Goal: Task Accomplishment & Management: Manage account settings

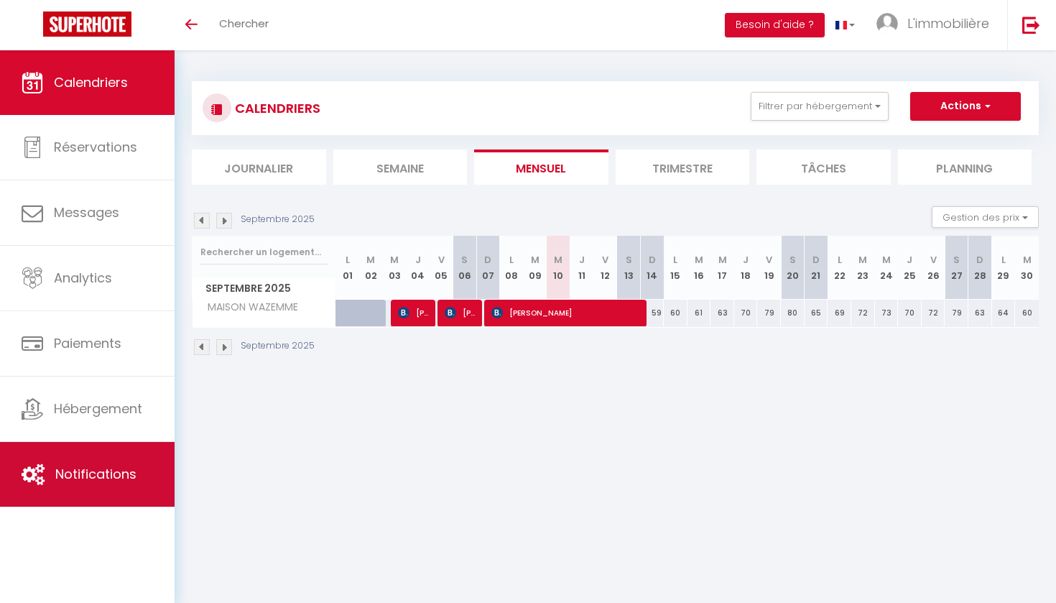
click at [105, 455] on link "Notifications" at bounding box center [87, 474] width 175 height 65
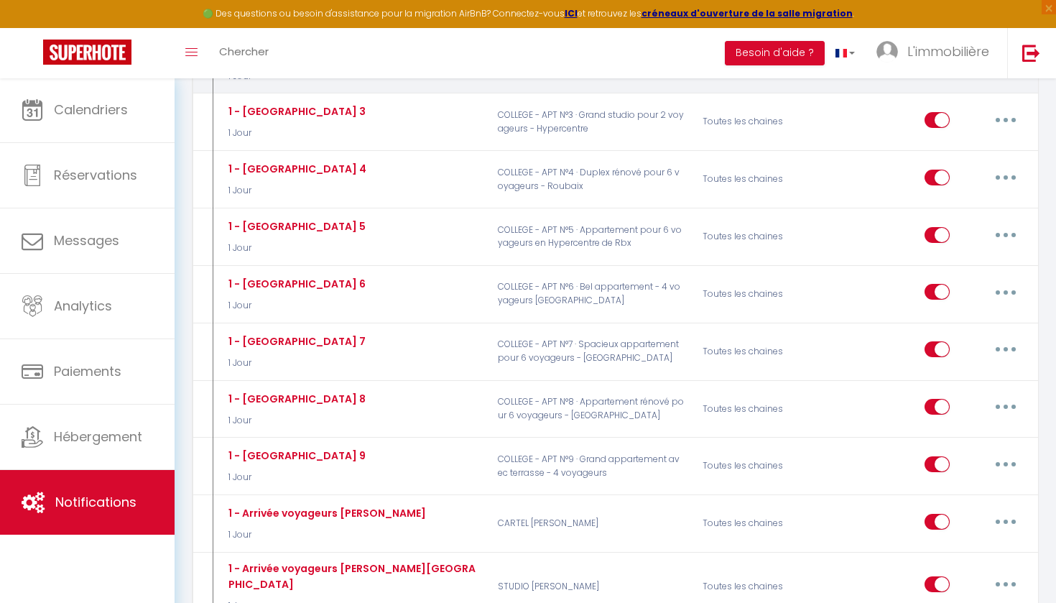
scroll to position [1884, 0]
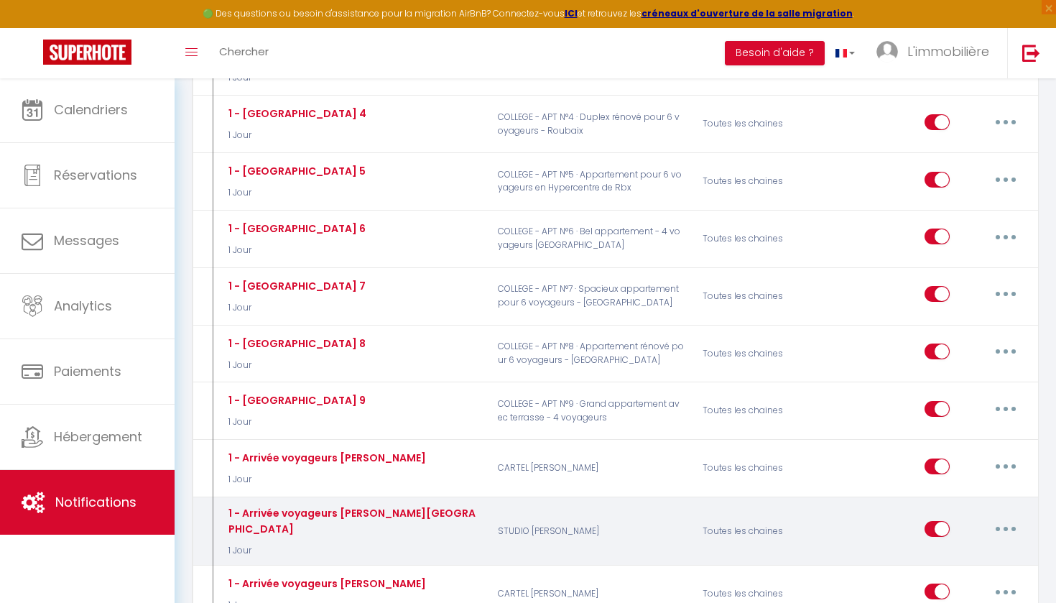
click at [882, 517] on button "button" at bounding box center [1006, 528] width 40 height 23
click at [882, 550] on link "Editer" at bounding box center [968, 562] width 106 height 24
type input "1 - Arrivée voyageurs [PERSON_NAME][GEOGRAPHIC_DATA]"
select select "1 Jour"
select select "if_booking_is_paid"
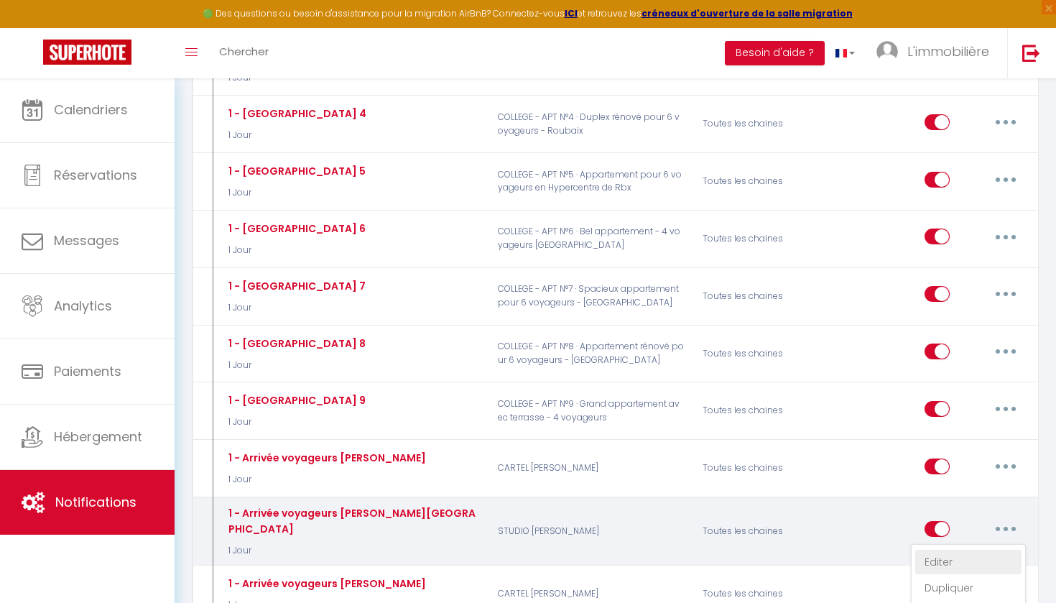
checkbox input "true"
checkbox input "false"
radio input "true"
type input "Procédure pour votre arrivée - [RENTAL:NAME]"
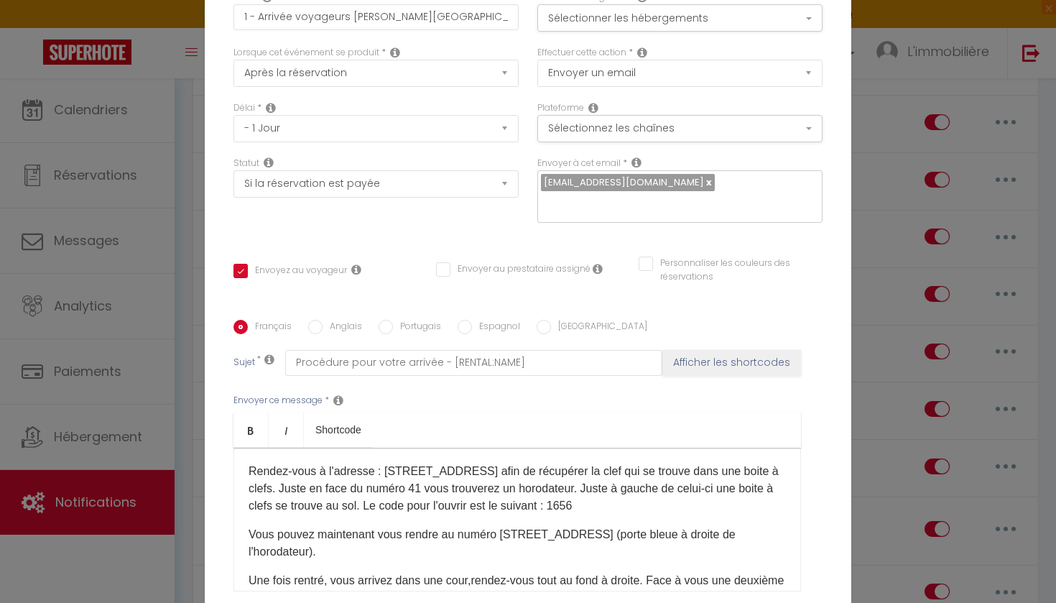
scroll to position [96, 0]
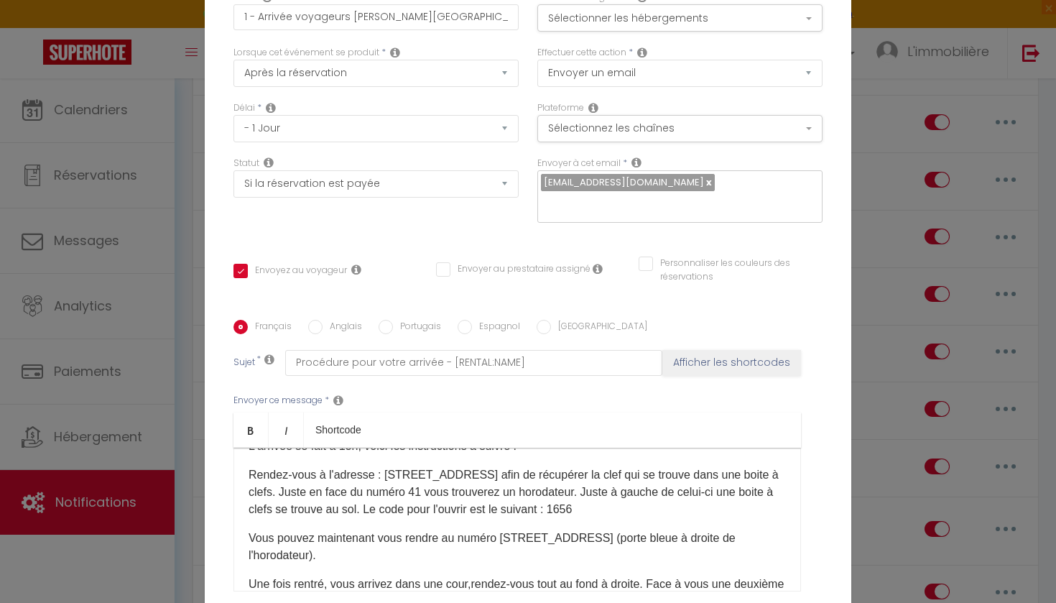
click at [393, 474] on span "Rendez-vous à l'adresse : [STREET_ADDRESS] afin de récupérer la clef qui se tro…" at bounding box center [514, 491] width 530 height 47
click at [320, 491] on span "Rendez-vous à l'adresse : [STREET_ADDRESS] afin de récupérer la clef qui se tro…" at bounding box center [514, 491] width 530 height 47
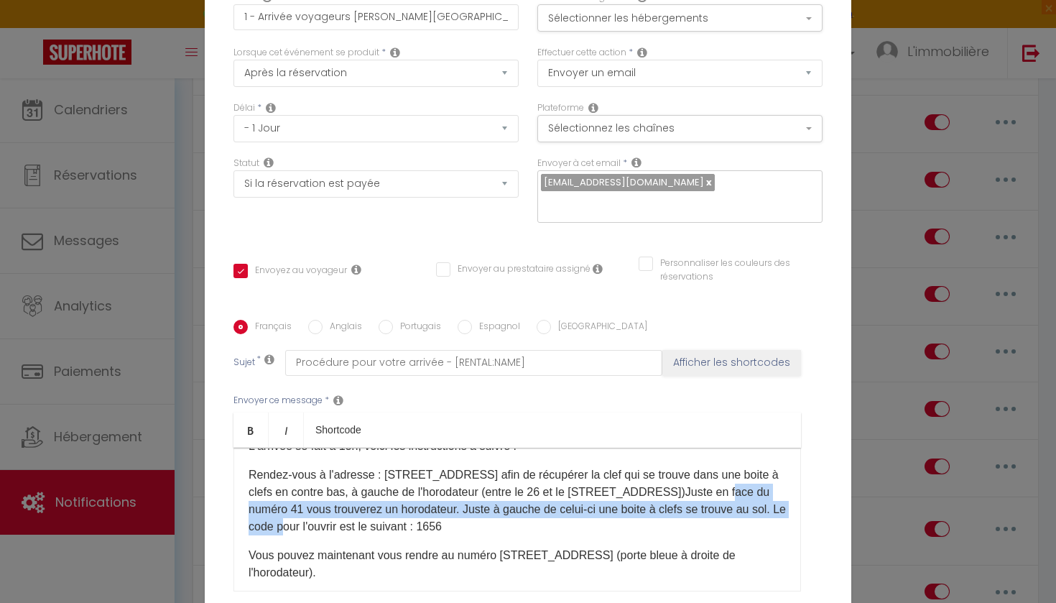
click at [267, 526] on span "Rendez-vous à l'adresse : [STREET_ADDRESS] afin de récupérer la clef qui se tro…" at bounding box center [517, 500] width 537 height 64
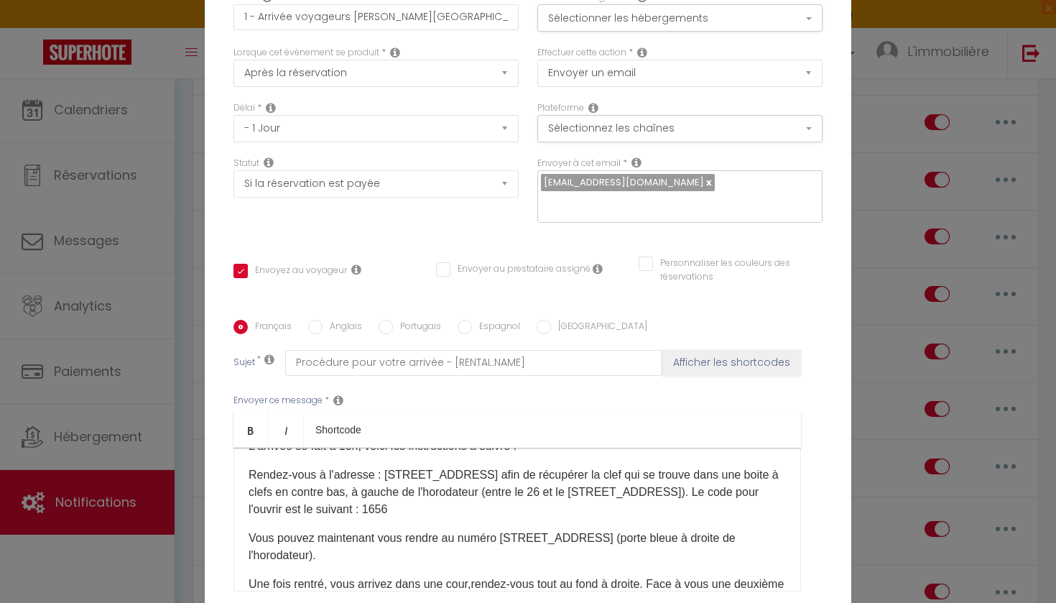
click at [438, 505] on p "Rendez-vous à l'adresse : [STREET_ADDRESS] afin de récupérer la clef qui se tro…" at bounding box center [517, 492] width 537 height 52
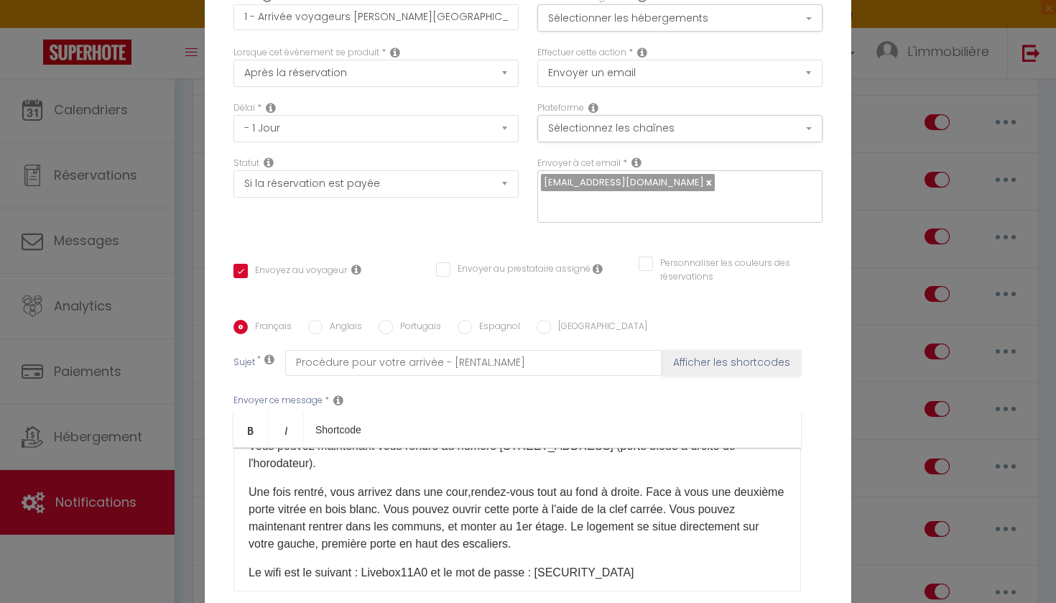
scroll to position [218, 0]
click at [436, 533] on p "Une fois rentré, vous arrivez dans une cour, rendez-vous tout au fond à droite.…" at bounding box center [517, 516] width 537 height 69
click at [435, 524] on p "Une fois rentré, vous arrivez dans une cour, rendez-vous tout au fond à droite.…" at bounding box center [517, 516] width 537 height 69
click at [658, 528] on p "Une fois rentré, vous arrivez dans une cour, rendez-vous tout au fond à droite.…" at bounding box center [517, 516] width 537 height 69
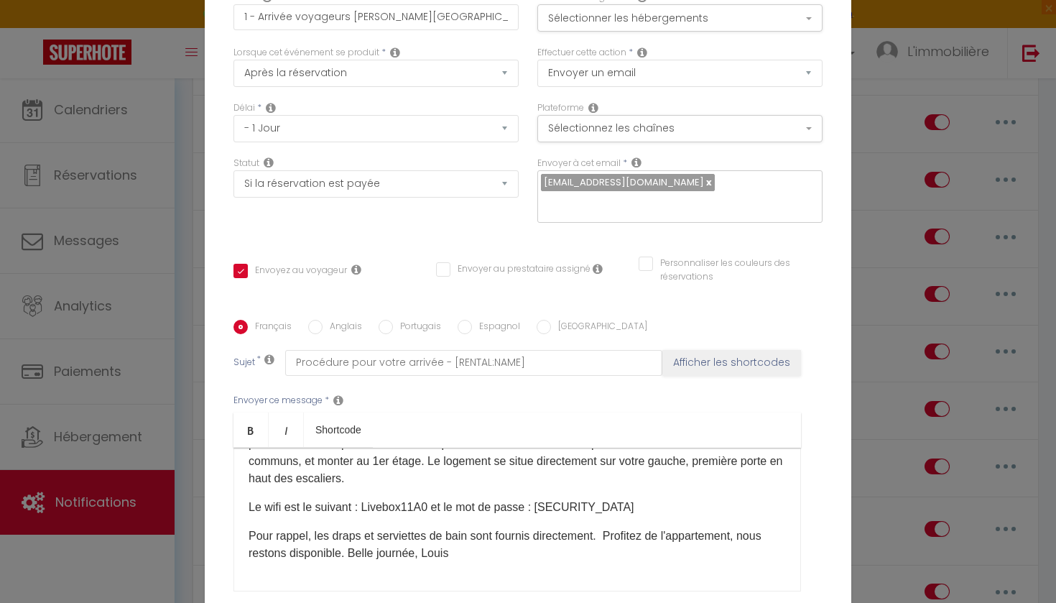
scroll to position [299, 0]
click at [285, 555] on p "Pour rappel, les draps et serviettes de bain sont fournis directement. Profitez…" at bounding box center [517, 544] width 537 height 34
click at [759, 542] on p "Pour rappel, les draps et serviettes de bain sont fournis directement. Profitez…" at bounding box center [517, 544] width 537 height 34
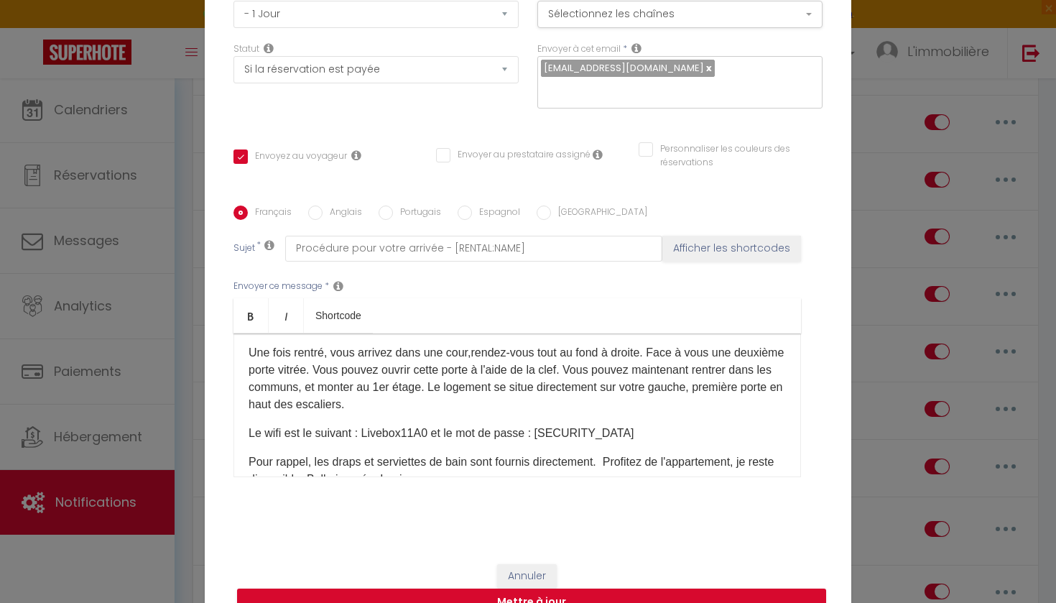
scroll to position [250, 0]
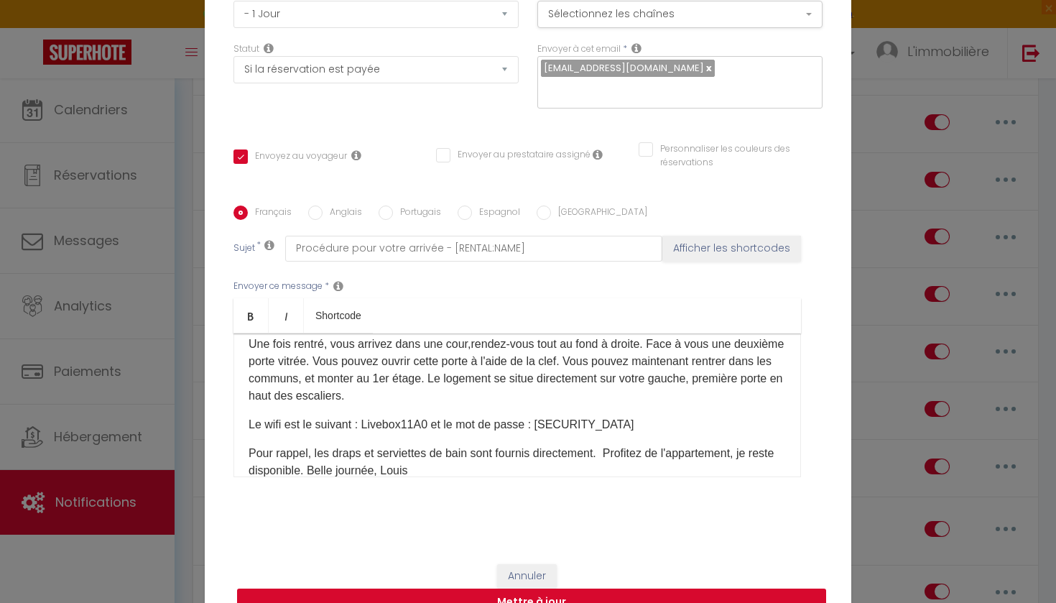
click at [586, 593] on button "Mettre à jour" at bounding box center [531, 601] width 589 height 27
checkbox input "true"
checkbox input "false"
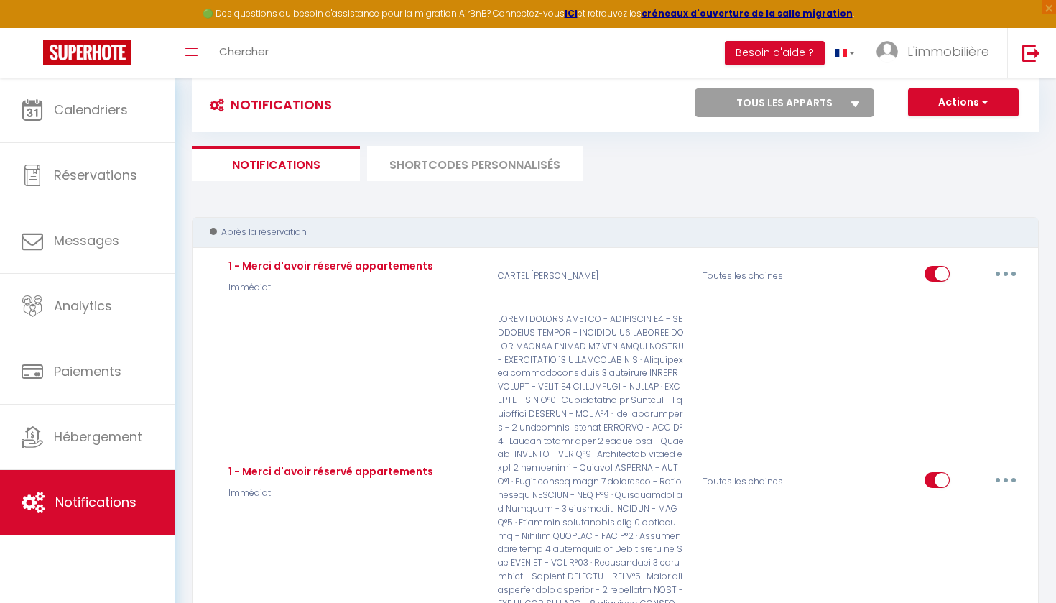
scroll to position [33, 0]
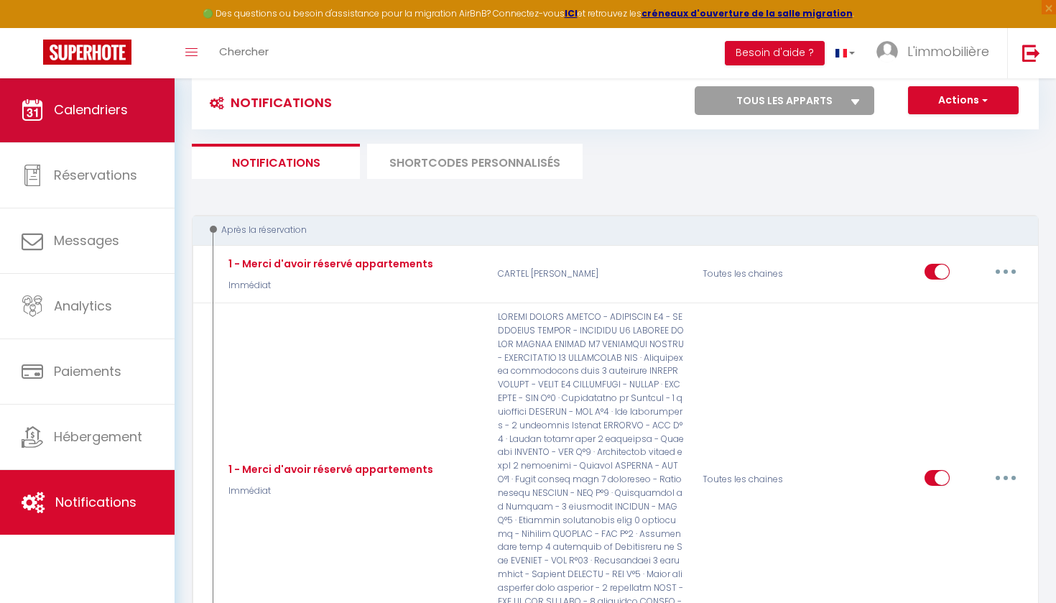
click at [110, 108] on span "Calendriers" at bounding box center [91, 110] width 74 height 18
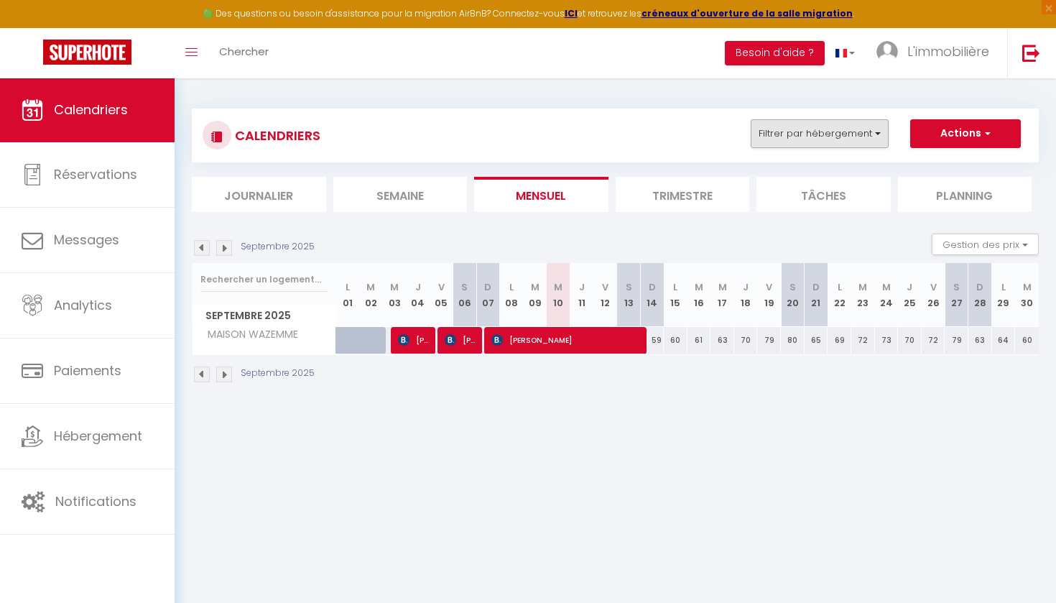
click at [823, 119] on button "Filtrer par hébergement" at bounding box center [820, 133] width 138 height 29
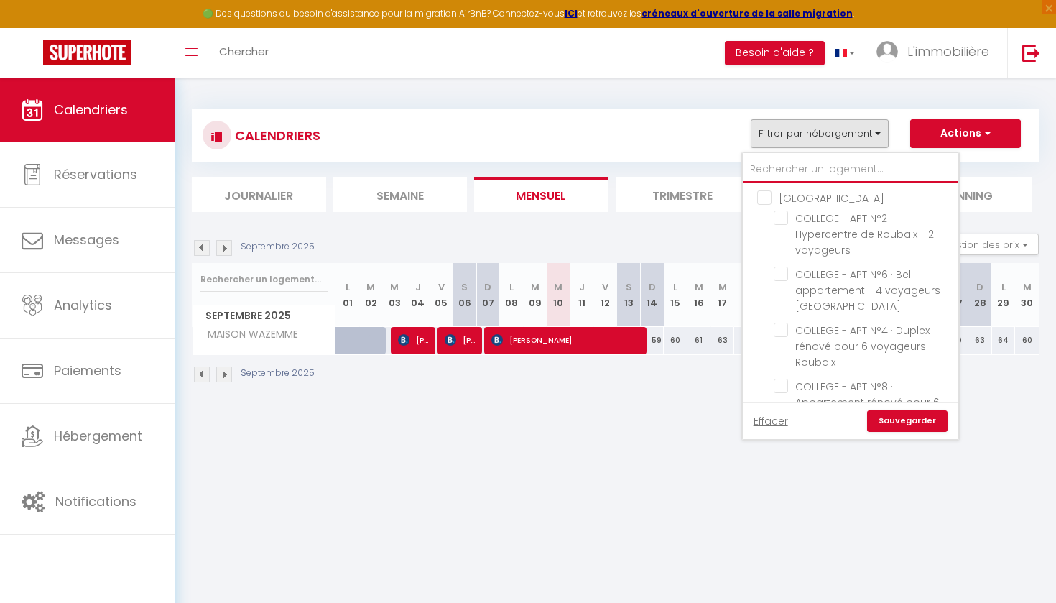
click at [800, 165] on input "text" at bounding box center [851, 170] width 216 height 26
type input "v"
checkbox input "false"
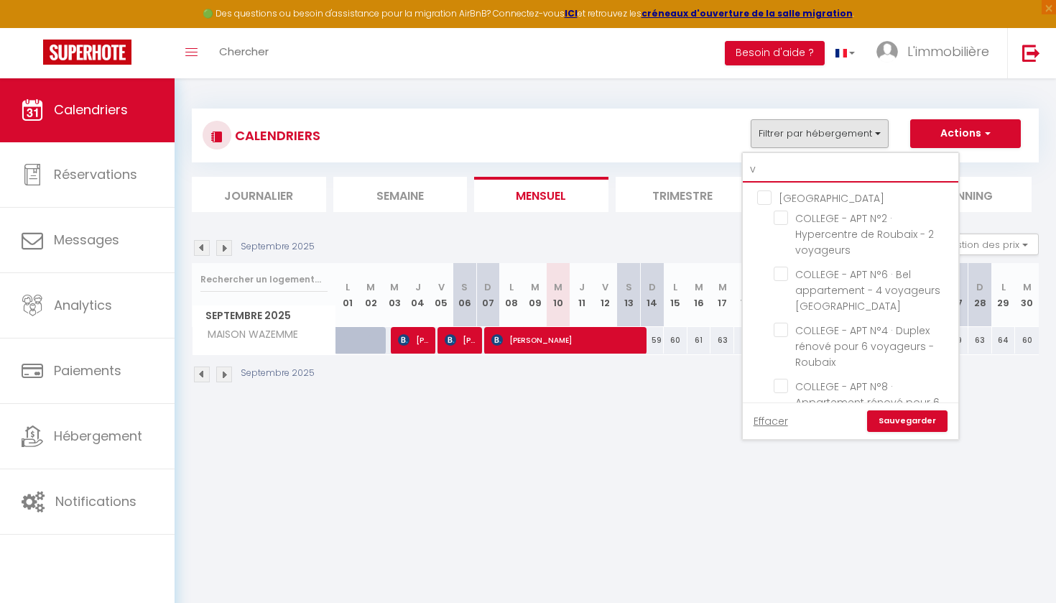
checkbox input "false"
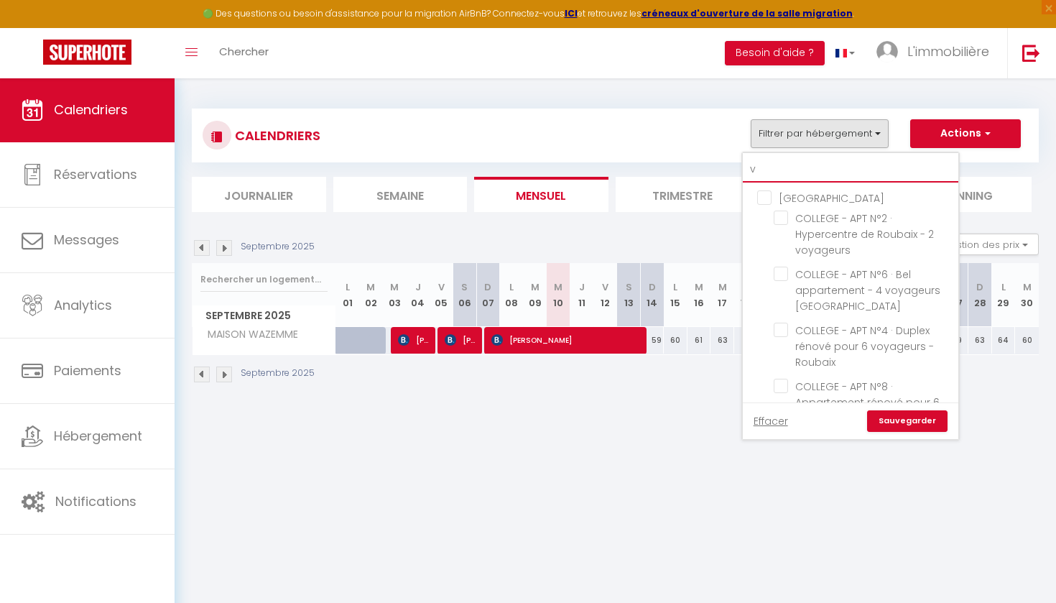
checkbox input "false"
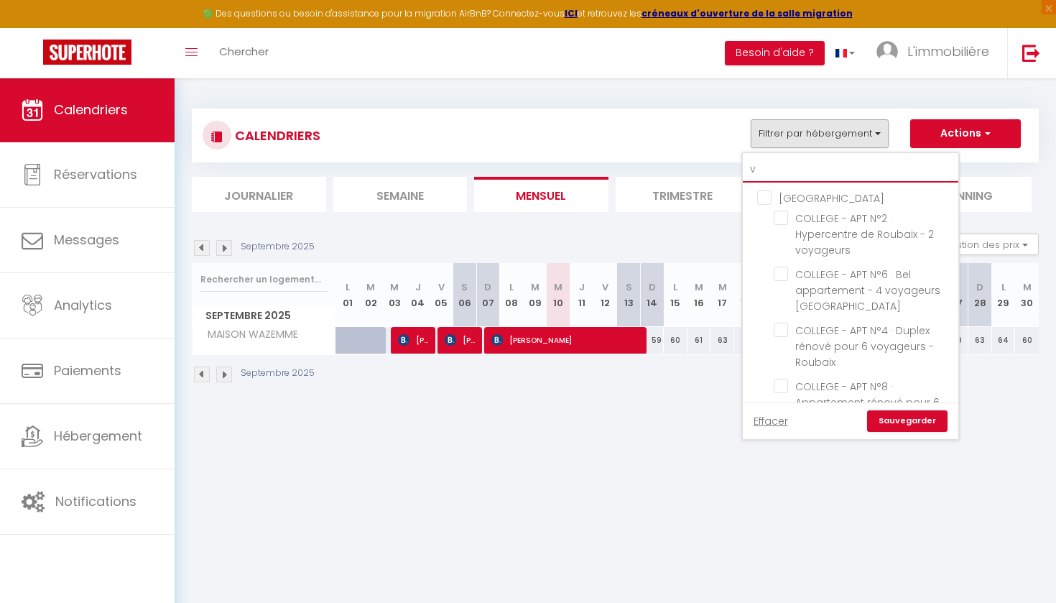
checkbox input "false"
type input "va"
checkbox input "false"
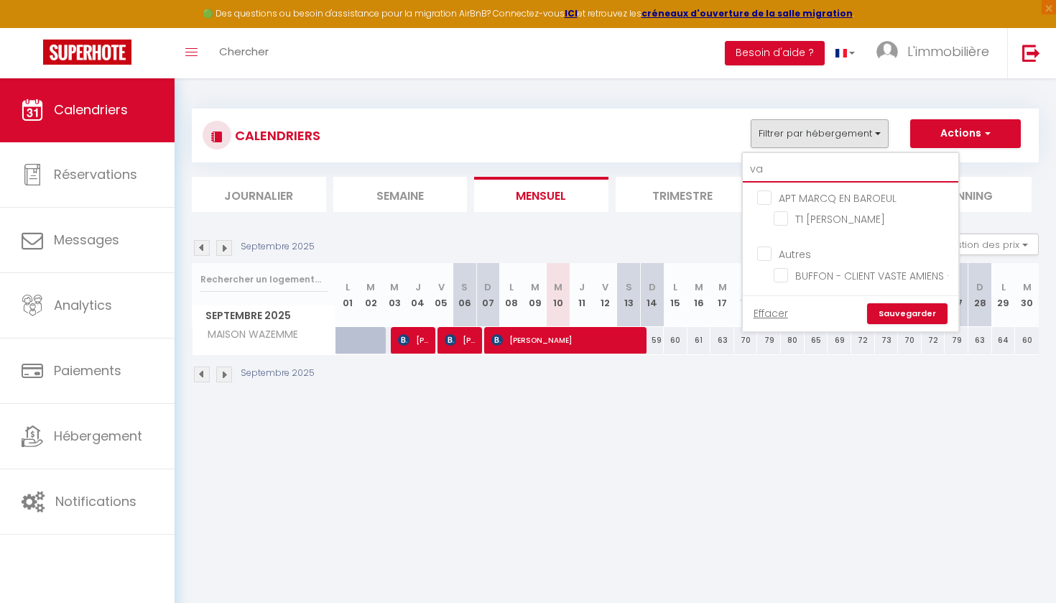
type input "vas"
checkbox input "false"
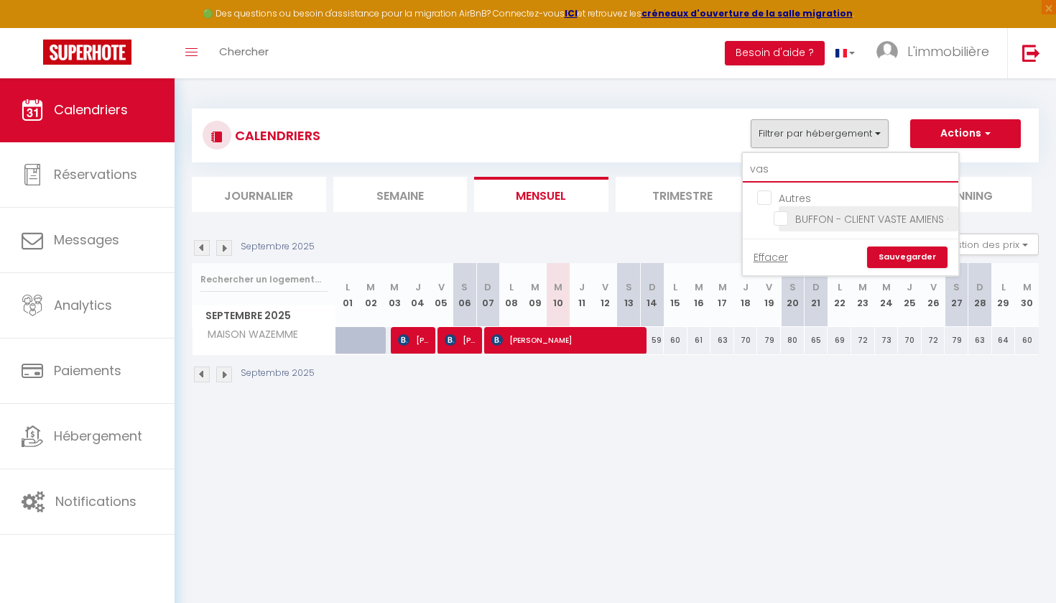
type input "vas"
click at [788, 219] on input "BUFFON - CLIENT VASTE AMIENS ·" at bounding box center [864, 217] width 180 height 14
checkbox input "true"
click at [882, 268] on link "Sauvegarder" at bounding box center [907, 257] width 80 height 22
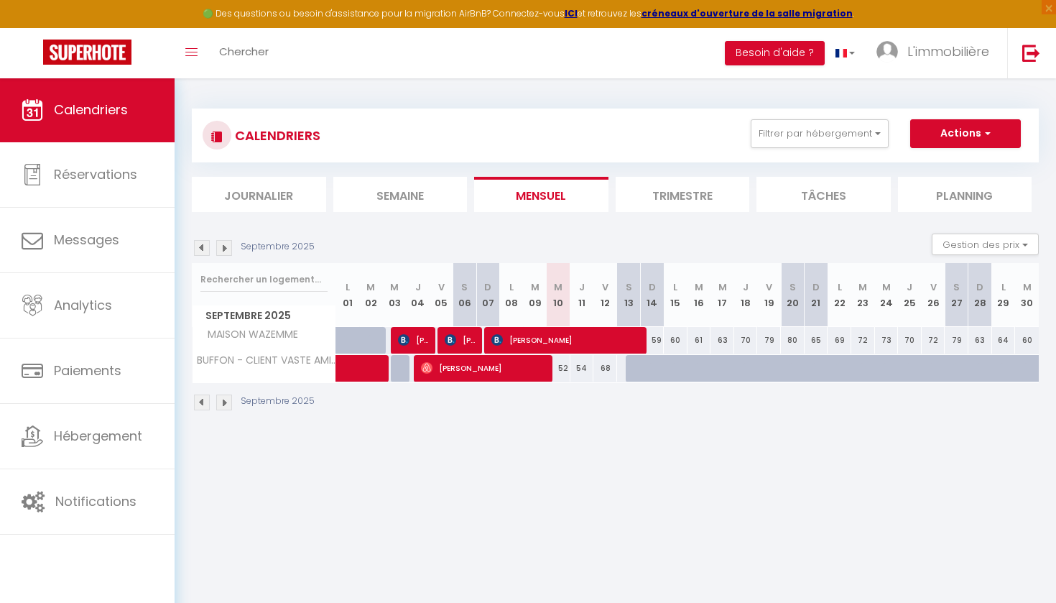
click at [224, 404] on img at bounding box center [224, 402] width 16 height 16
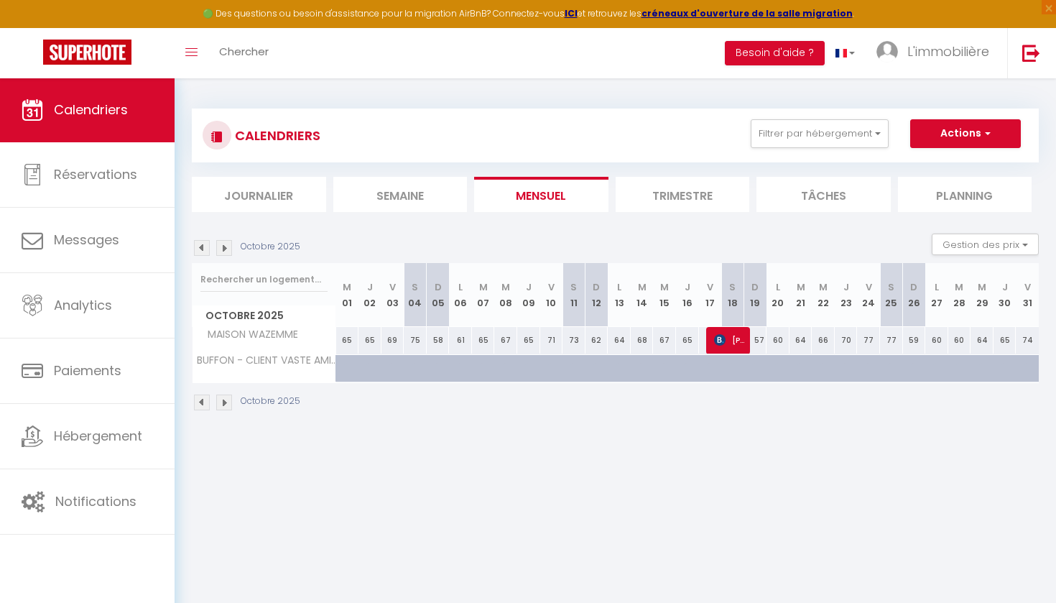
click at [224, 404] on img at bounding box center [224, 402] width 16 height 16
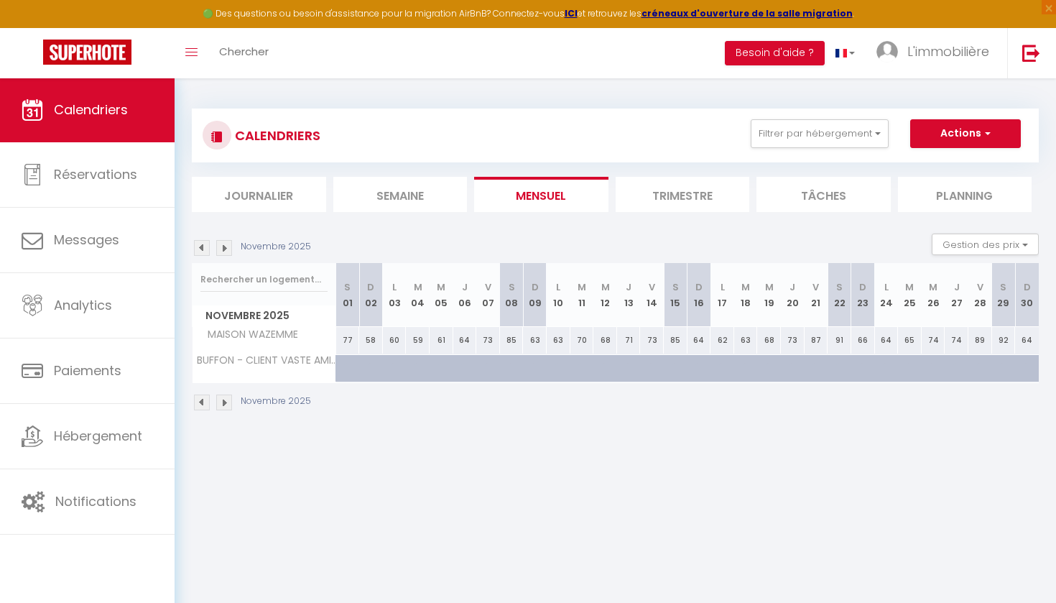
click at [224, 404] on img at bounding box center [224, 402] width 16 height 16
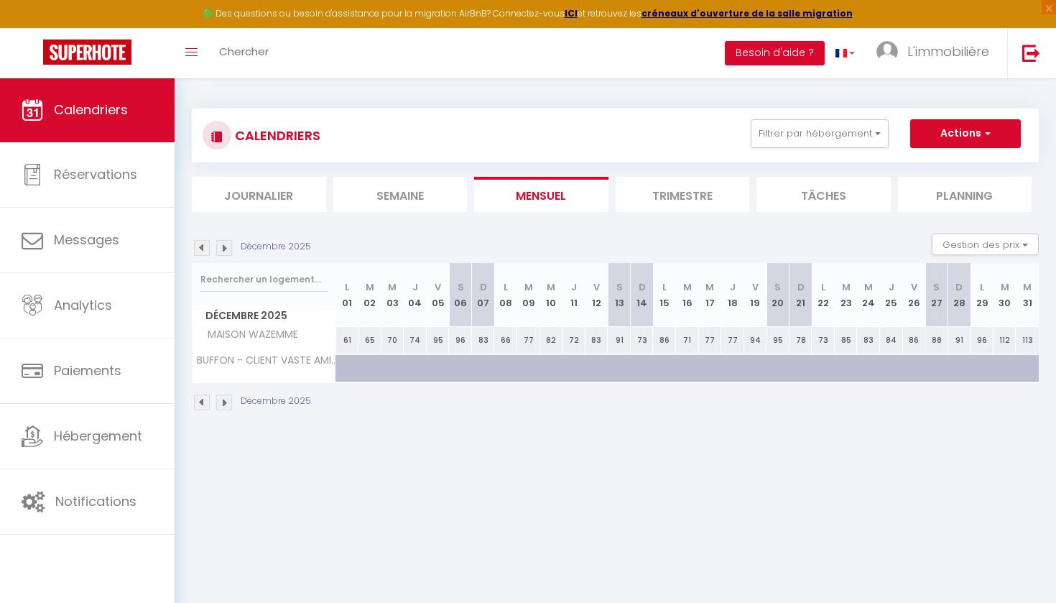
click at [224, 404] on img at bounding box center [224, 402] width 16 height 16
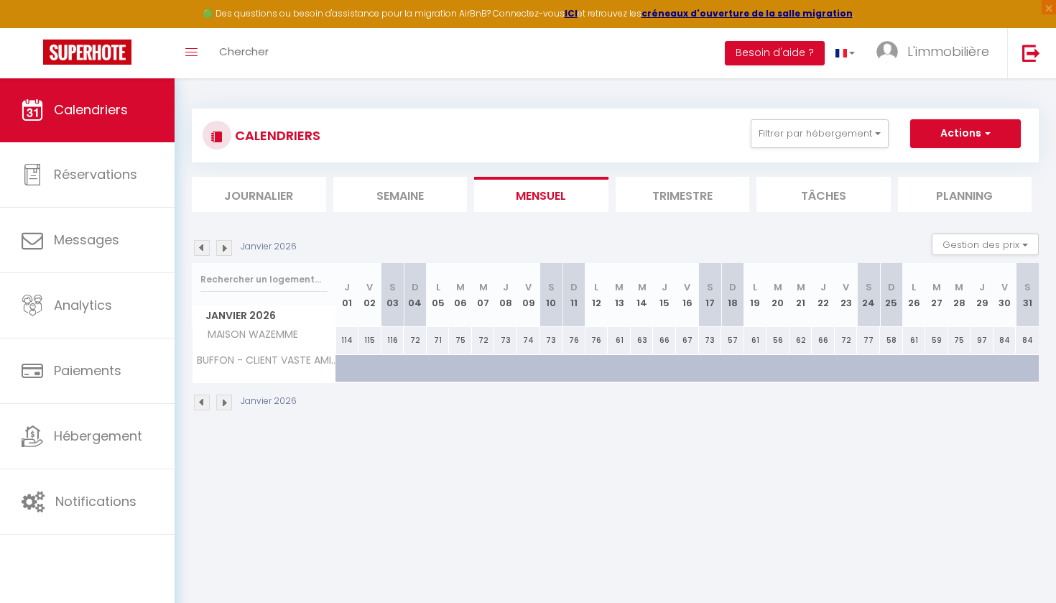
click at [224, 404] on img at bounding box center [224, 402] width 16 height 16
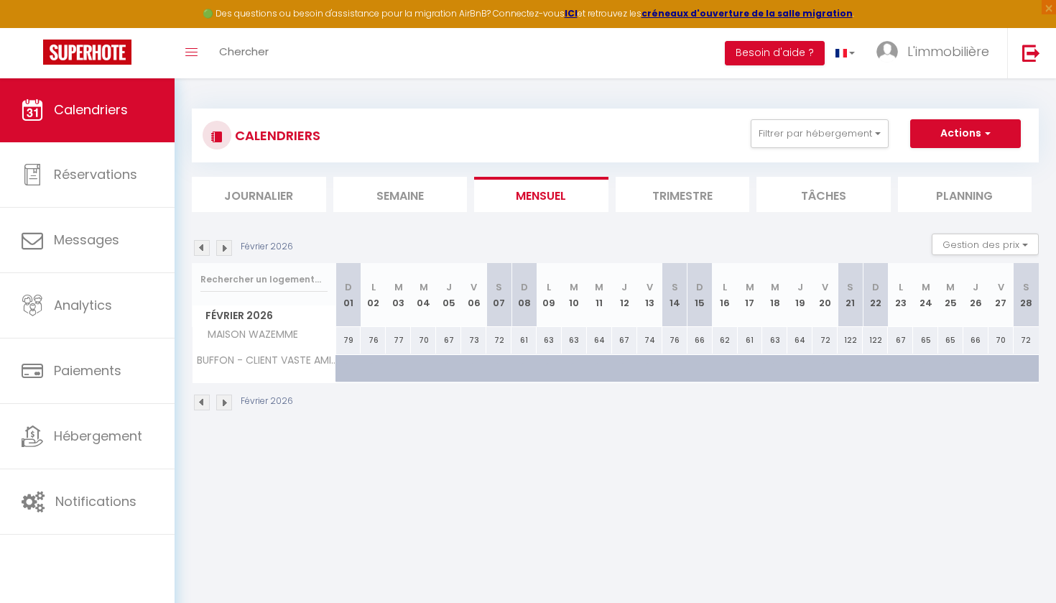
click at [224, 404] on img at bounding box center [224, 402] width 16 height 16
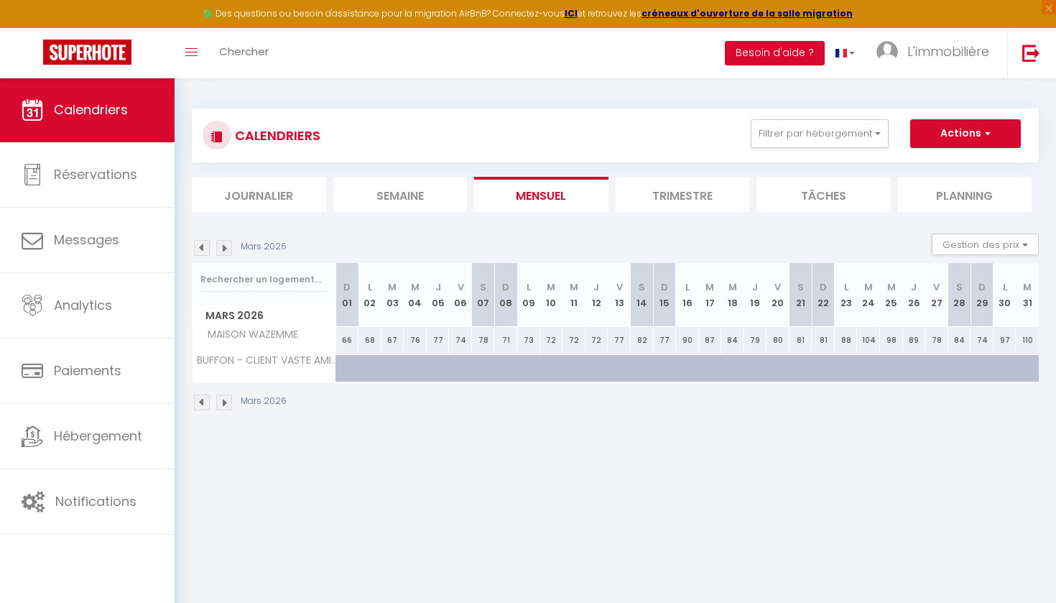
click at [224, 404] on img at bounding box center [224, 402] width 16 height 16
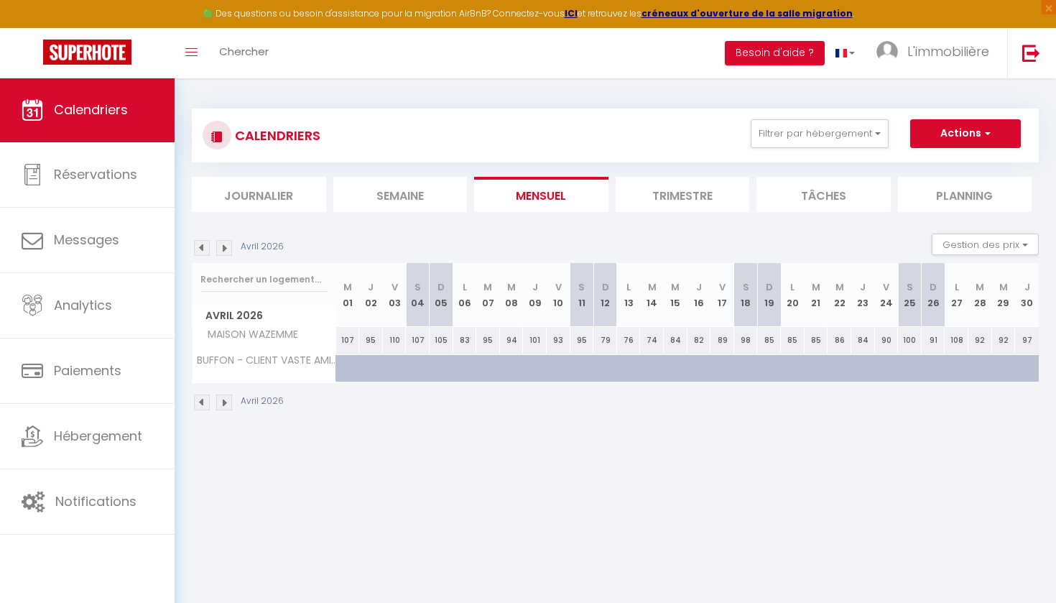
click at [224, 404] on img at bounding box center [224, 402] width 16 height 16
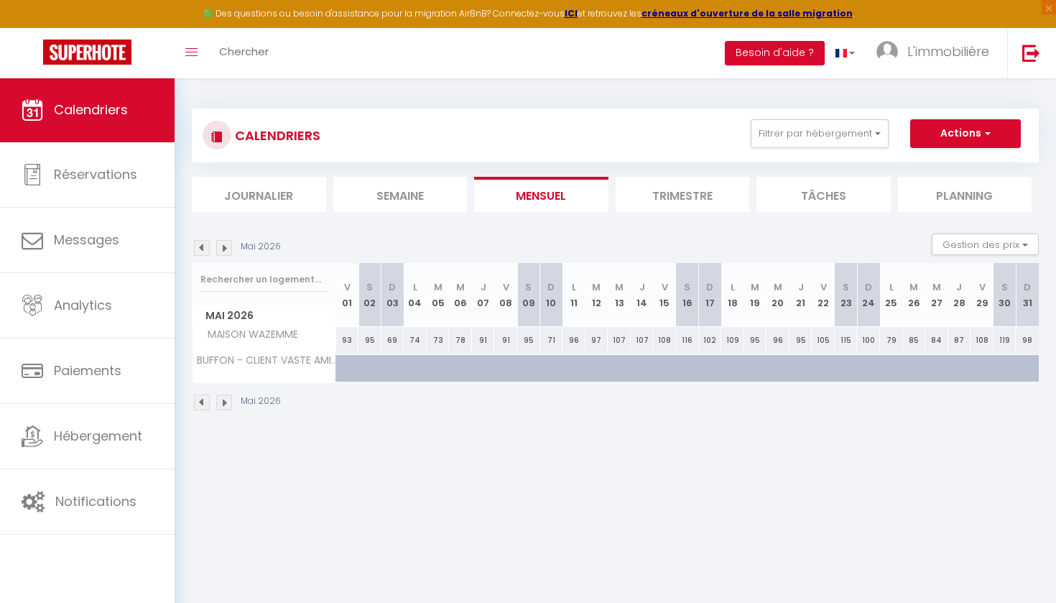
click at [224, 404] on img at bounding box center [224, 402] width 16 height 16
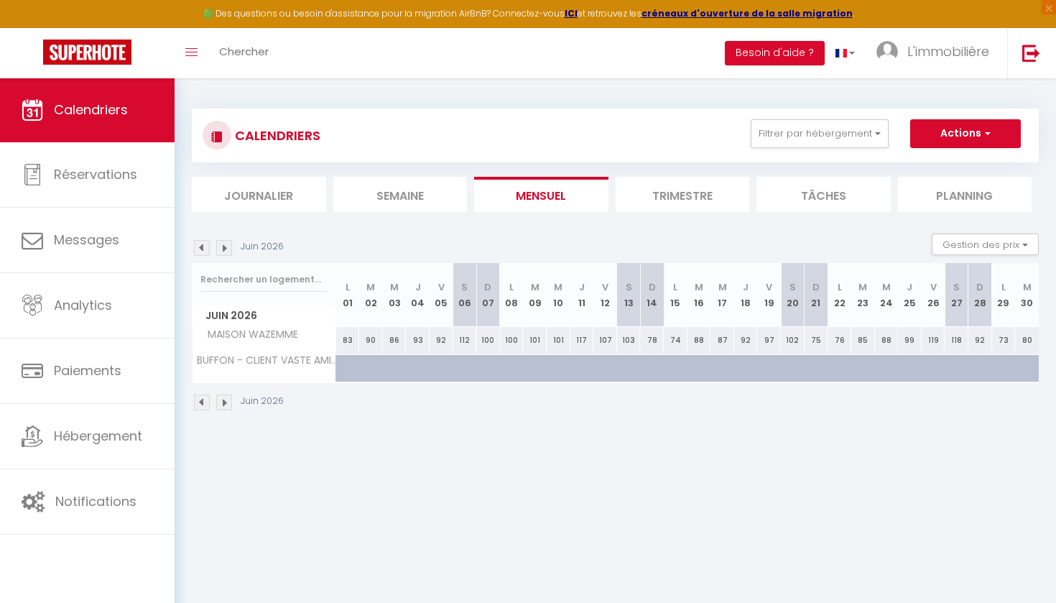
click at [224, 404] on img at bounding box center [224, 402] width 16 height 16
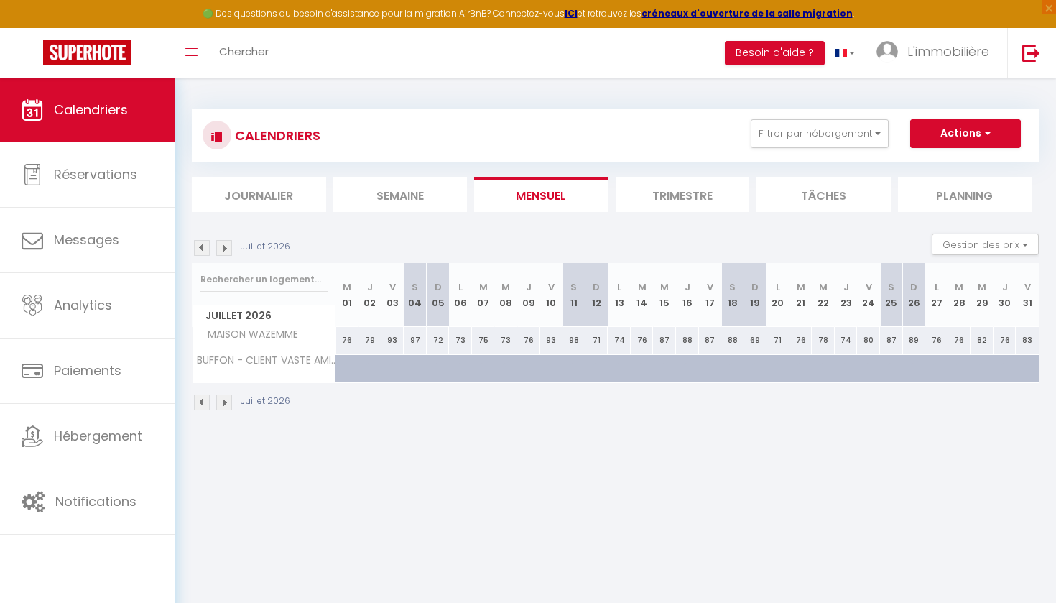
click at [224, 404] on img at bounding box center [224, 402] width 16 height 16
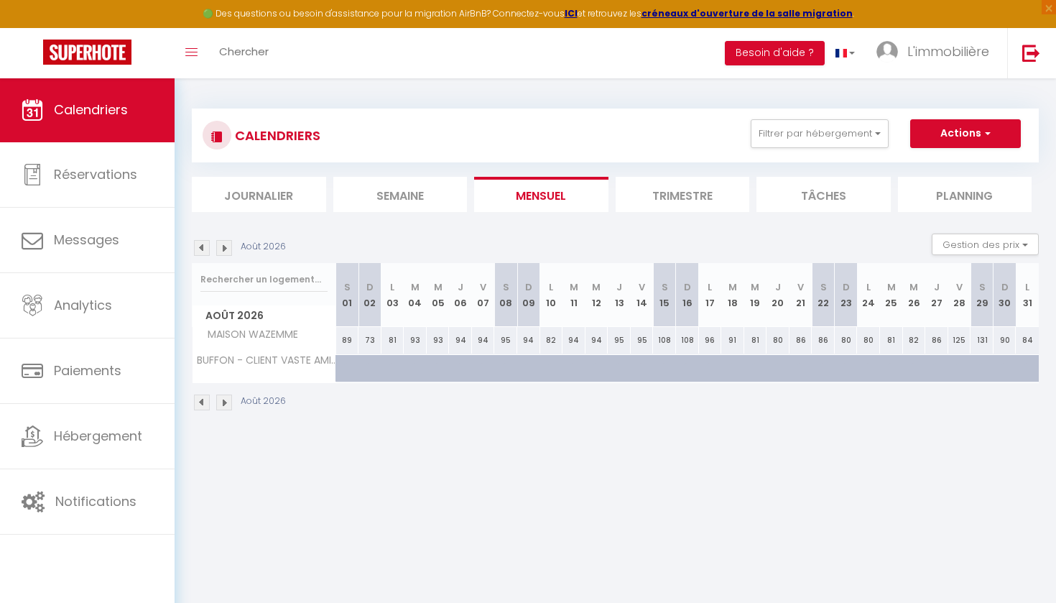
click at [224, 404] on img at bounding box center [224, 402] width 16 height 16
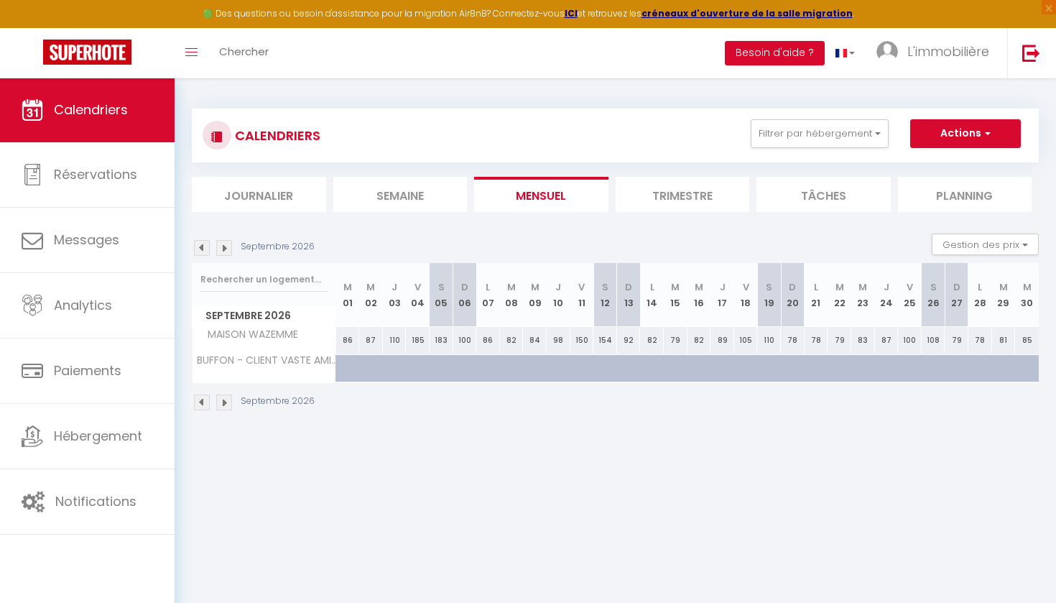
click at [224, 404] on img at bounding box center [224, 402] width 16 height 16
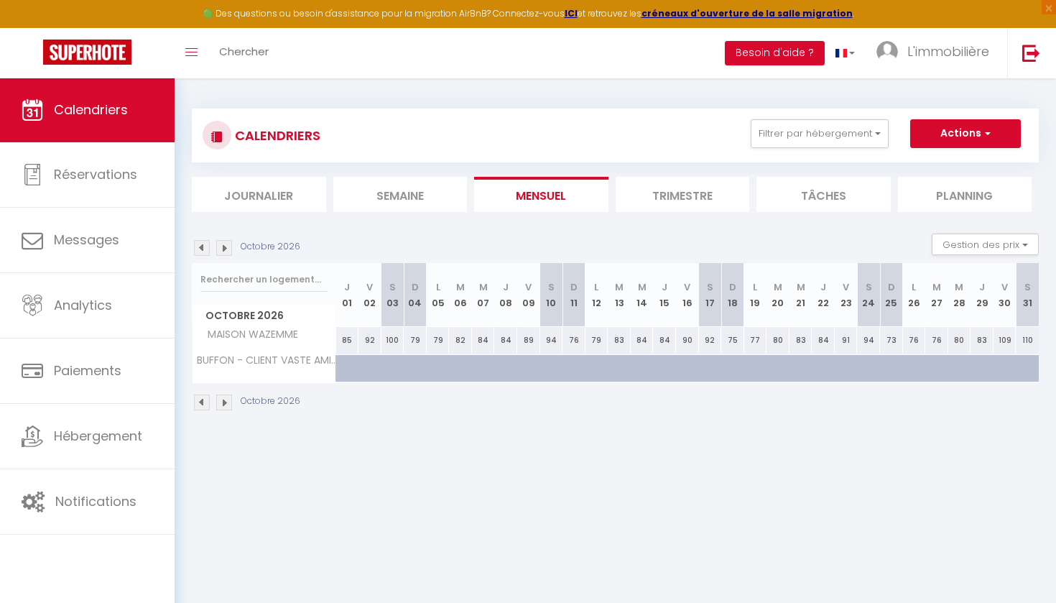
click at [224, 404] on img at bounding box center [224, 402] width 16 height 16
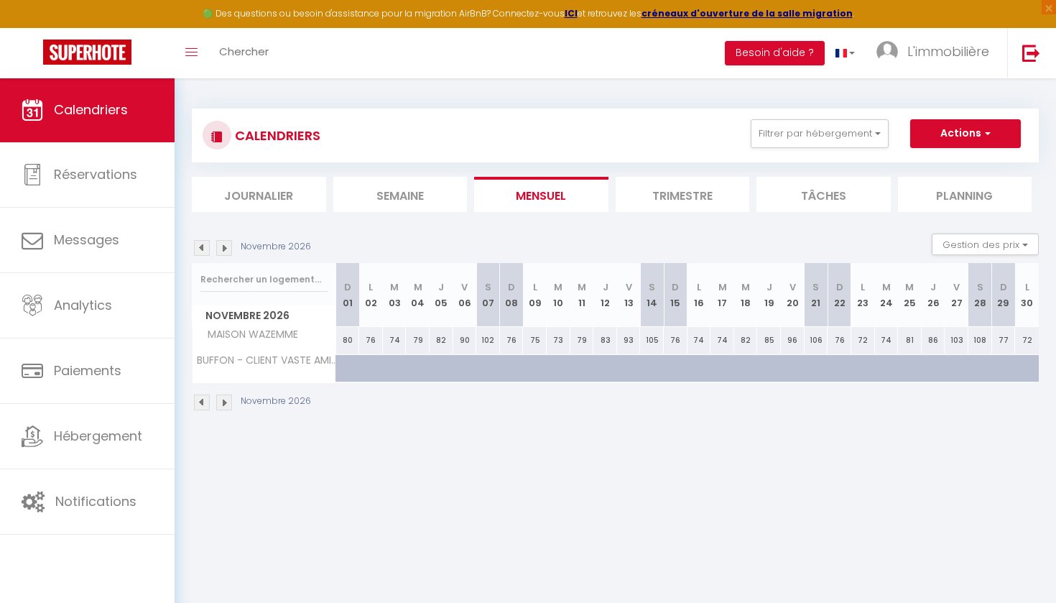
click at [224, 404] on img at bounding box center [224, 402] width 16 height 16
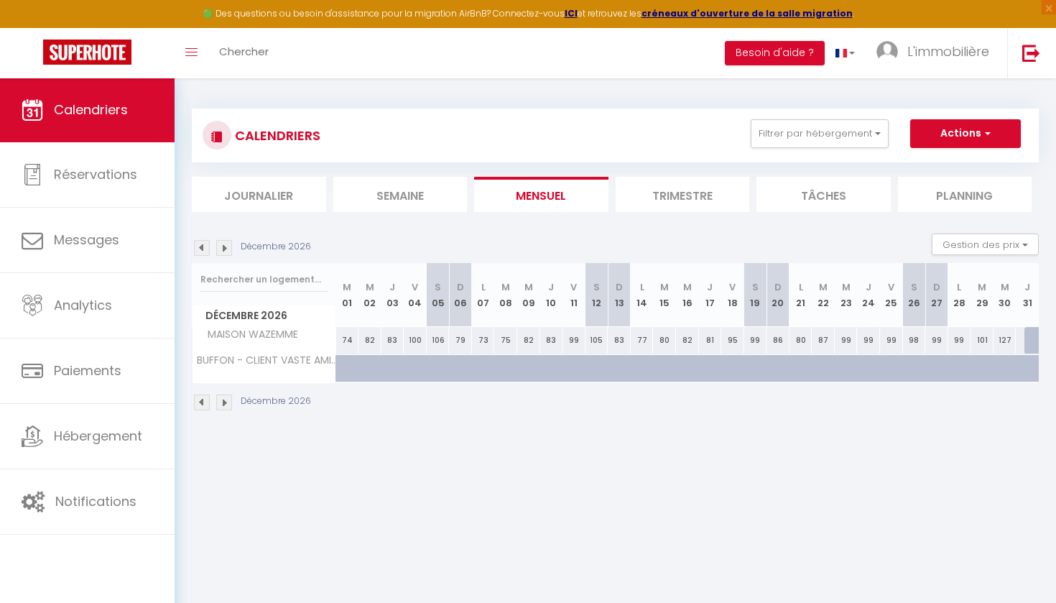
click at [203, 403] on img at bounding box center [202, 402] width 16 height 16
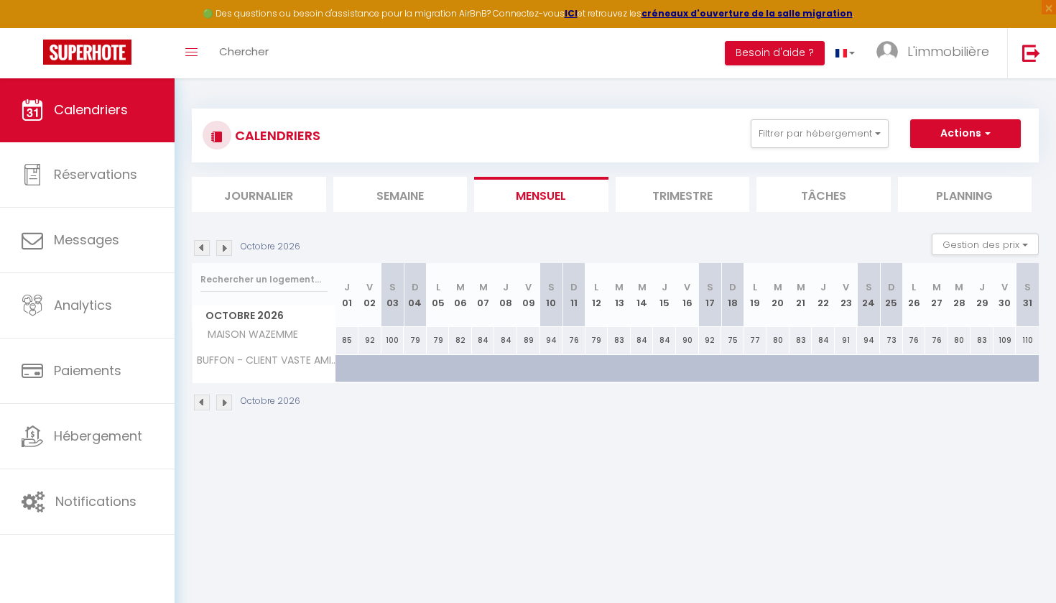
click at [203, 403] on img at bounding box center [202, 402] width 16 height 16
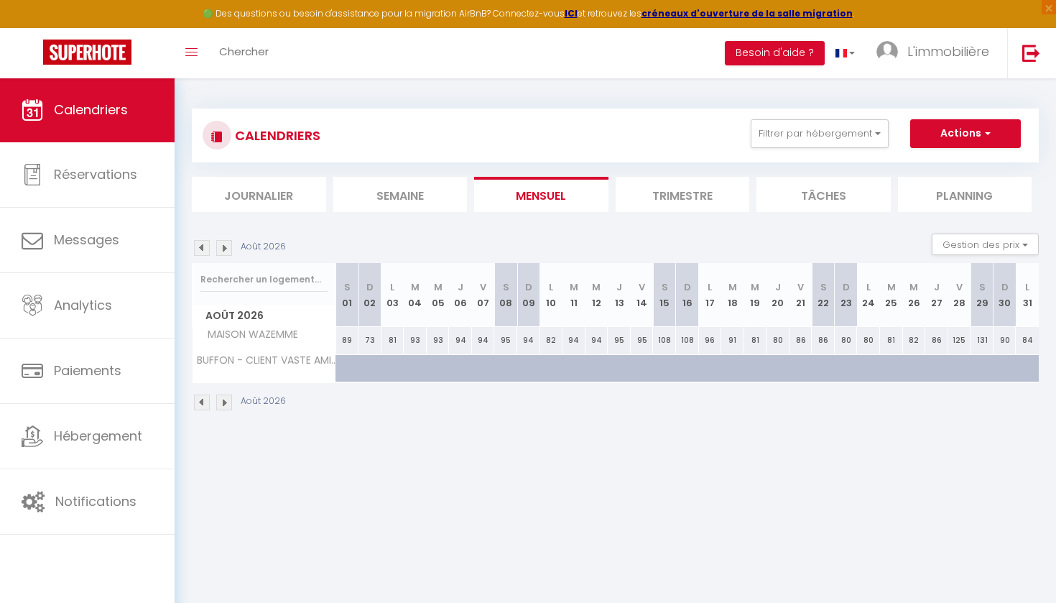
click at [203, 403] on img at bounding box center [202, 402] width 16 height 16
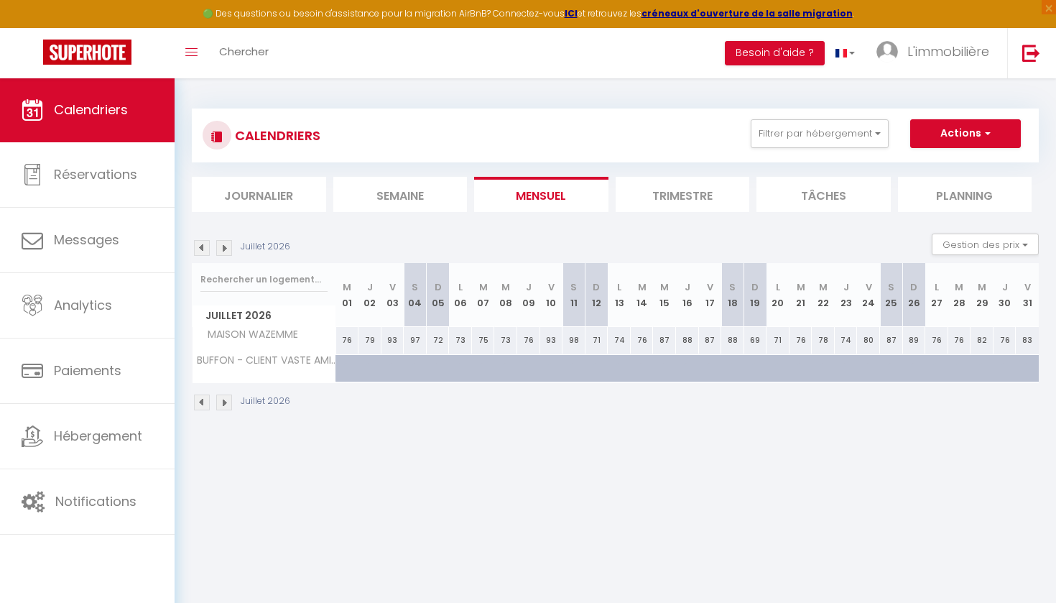
click at [203, 403] on img at bounding box center [202, 402] width 16 height 16
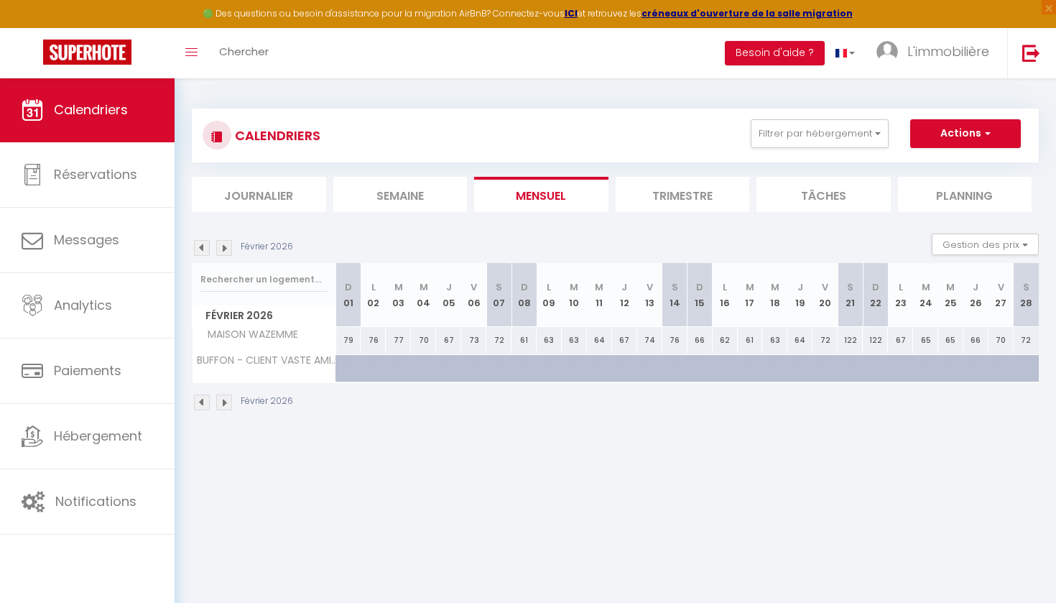
click at [203, 403] on img at bounding box center [202, 402] width 16 height 16
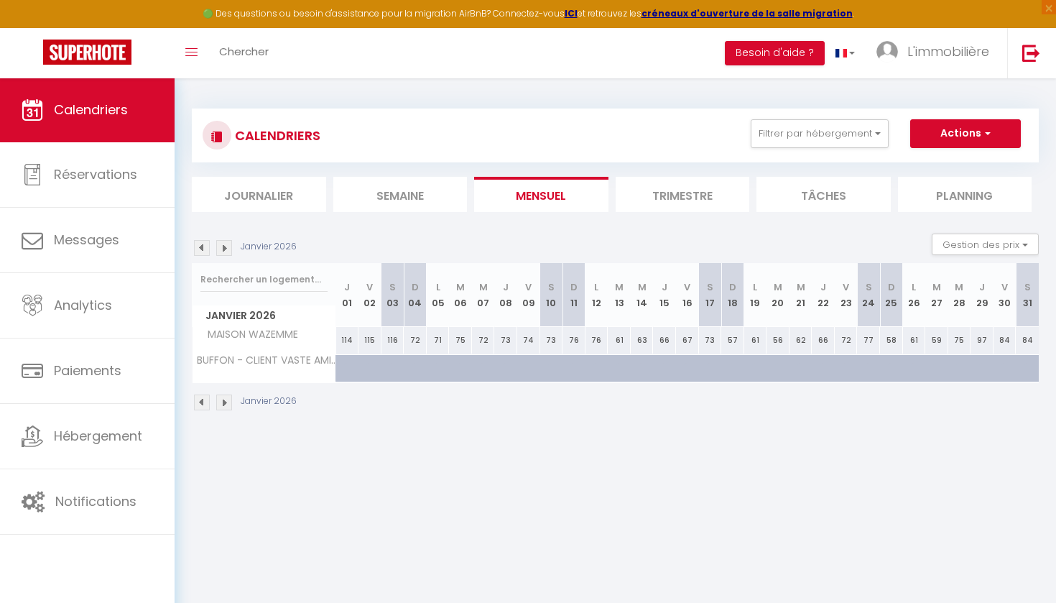
click at [203, 403] on img at bounding box center [202, 402] width 16 height 16
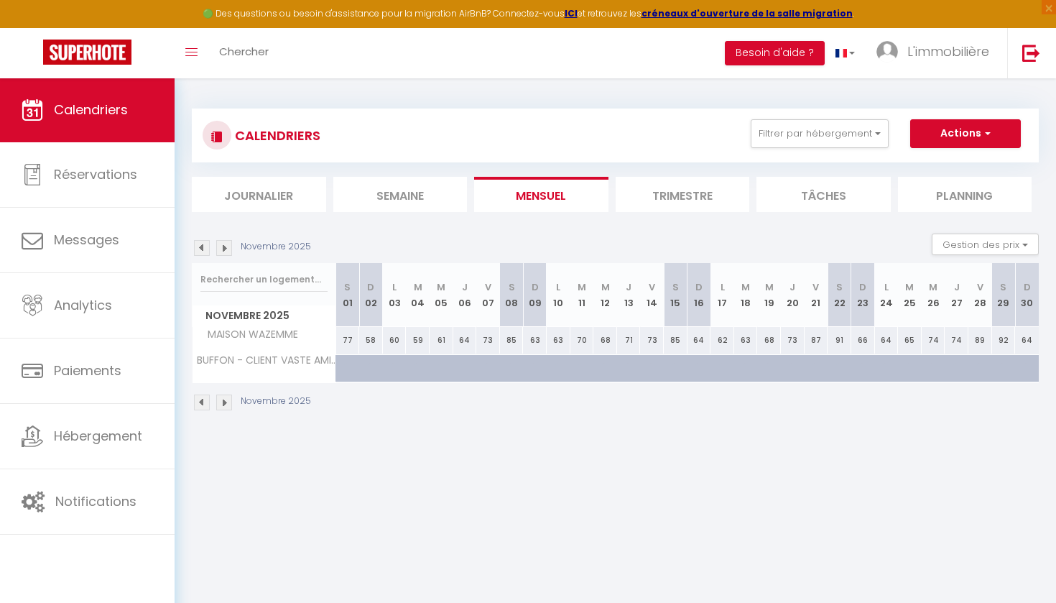
click at [203, 403] on img at bounding box center [202, 402] width 16 height 16
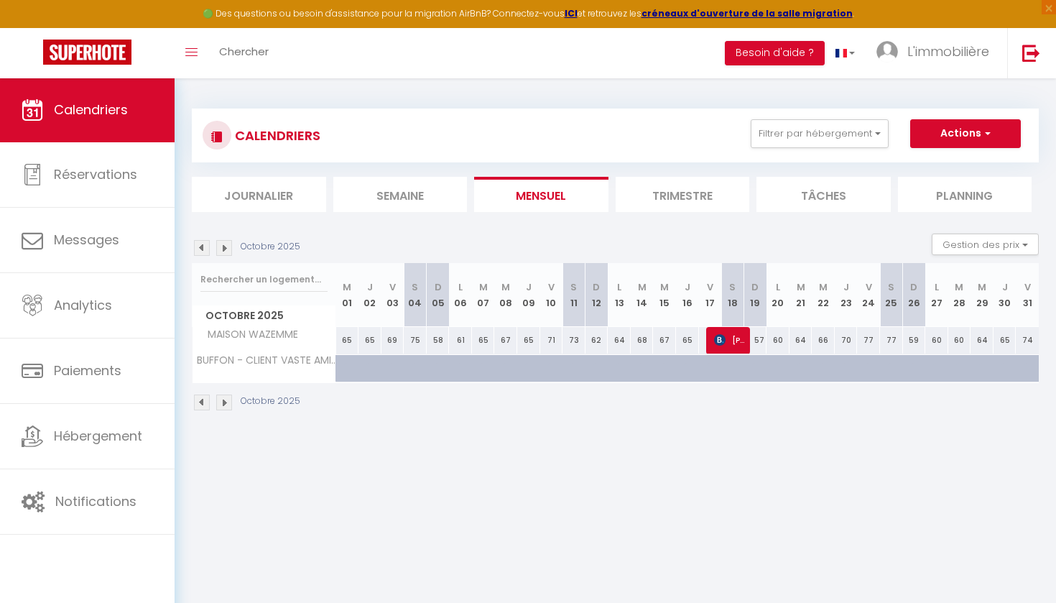
click at [203, 403] on img at bounding box center [202, 402] width 16 height 16
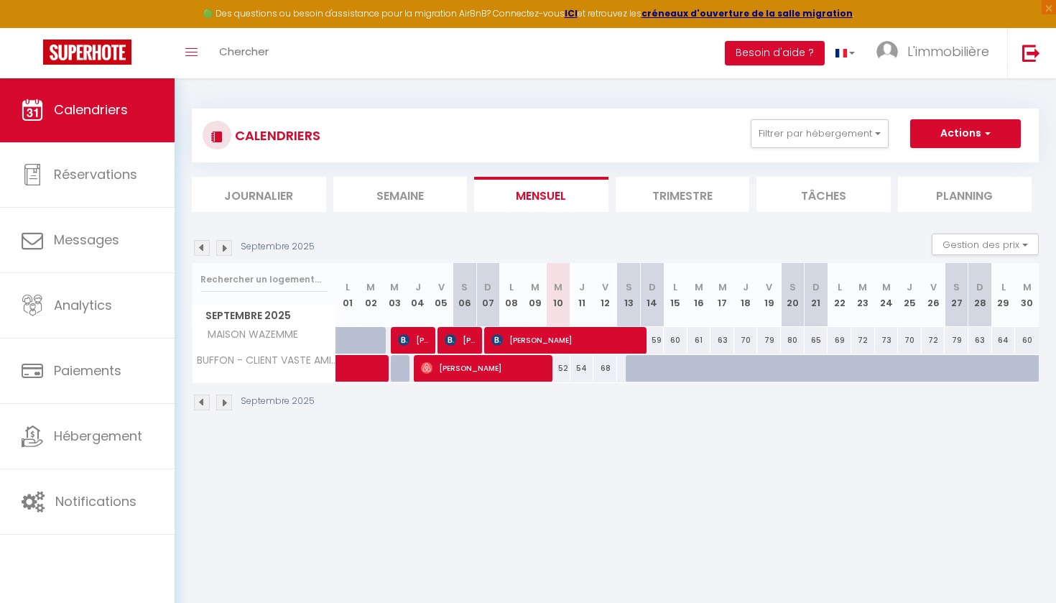
click at [208, 399] on img at bounding box center [202, 402] width 16 height 16
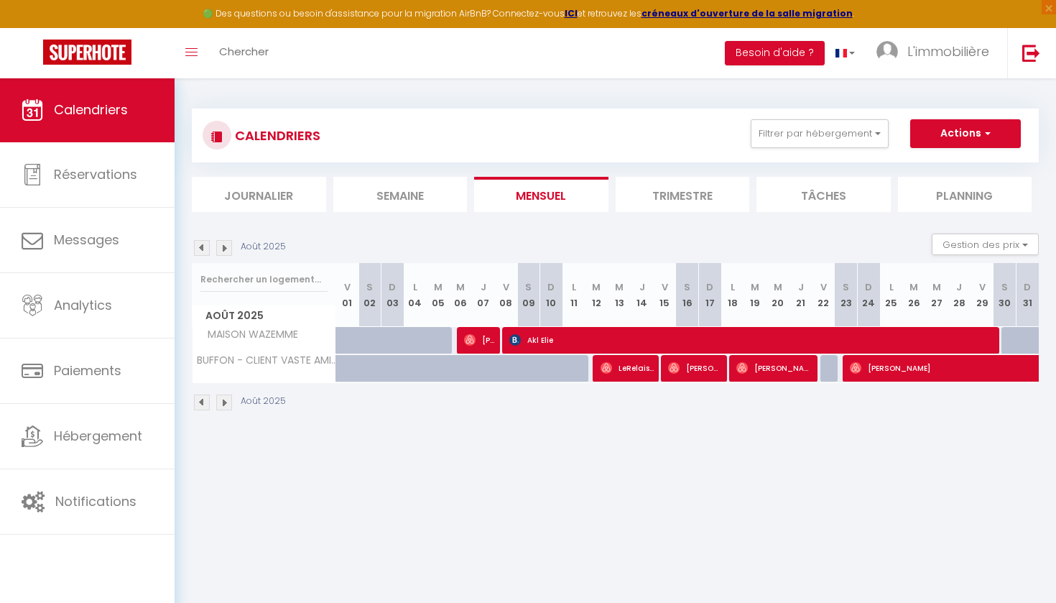
click at [203, 399] on img at bounding box center [202, 402] width 16 height 16
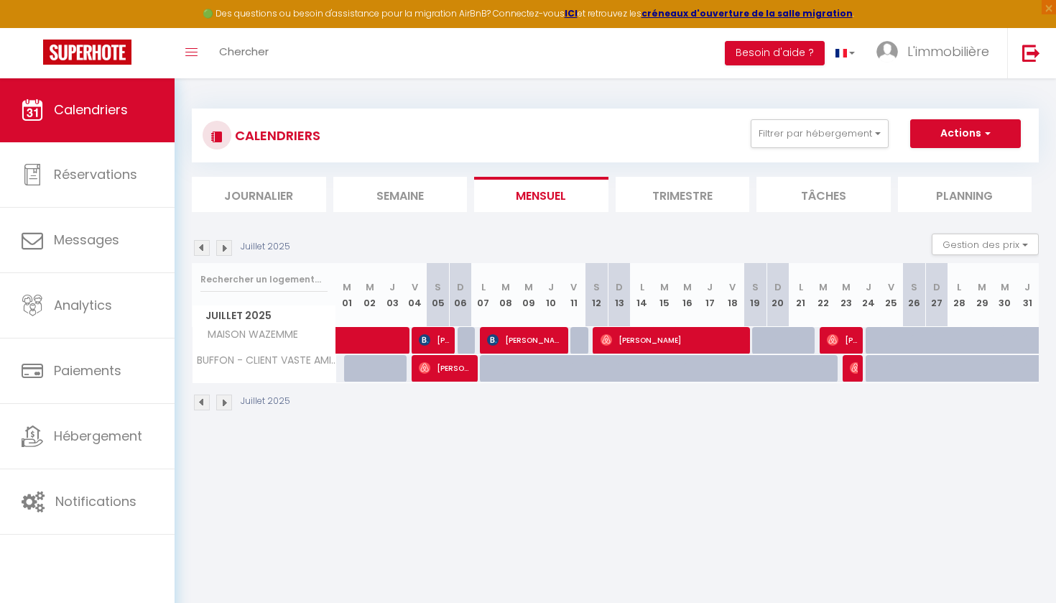
click at [228, 402] on img at bounding box center [224, 402] width 16 height 16
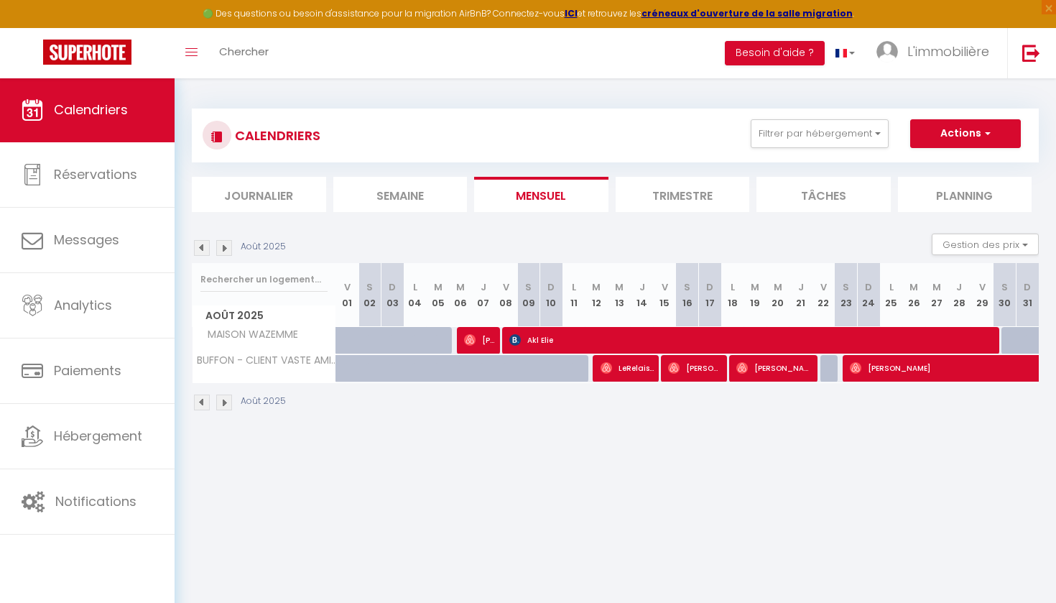
click at [228, 402] on img at bounding box center [224, 402] width 16 height 16
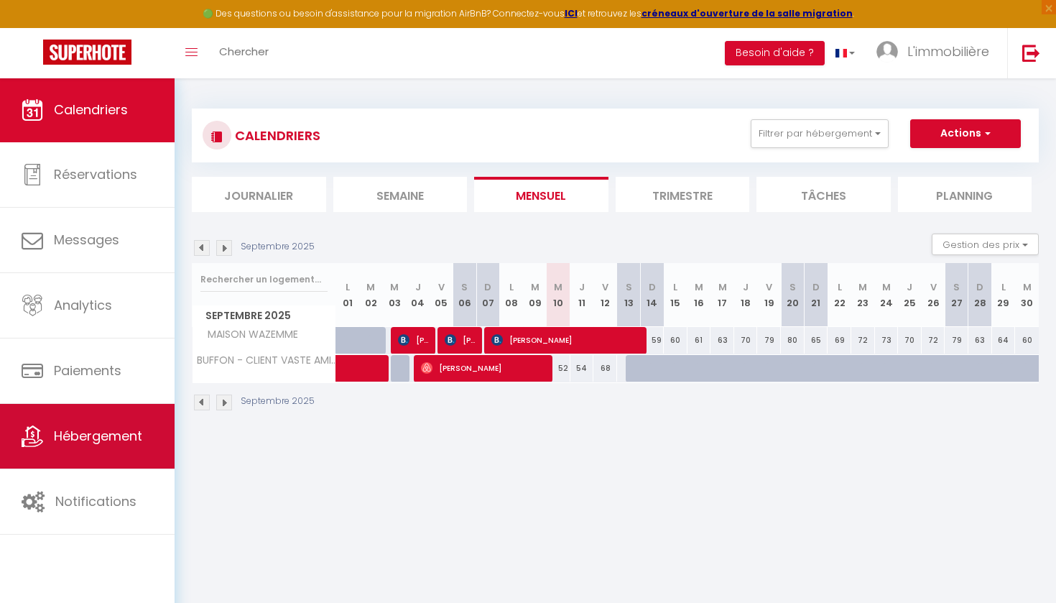
click at [132, 419] on link "Hébergement" at bounding box center [87, 436] width 175 height 65
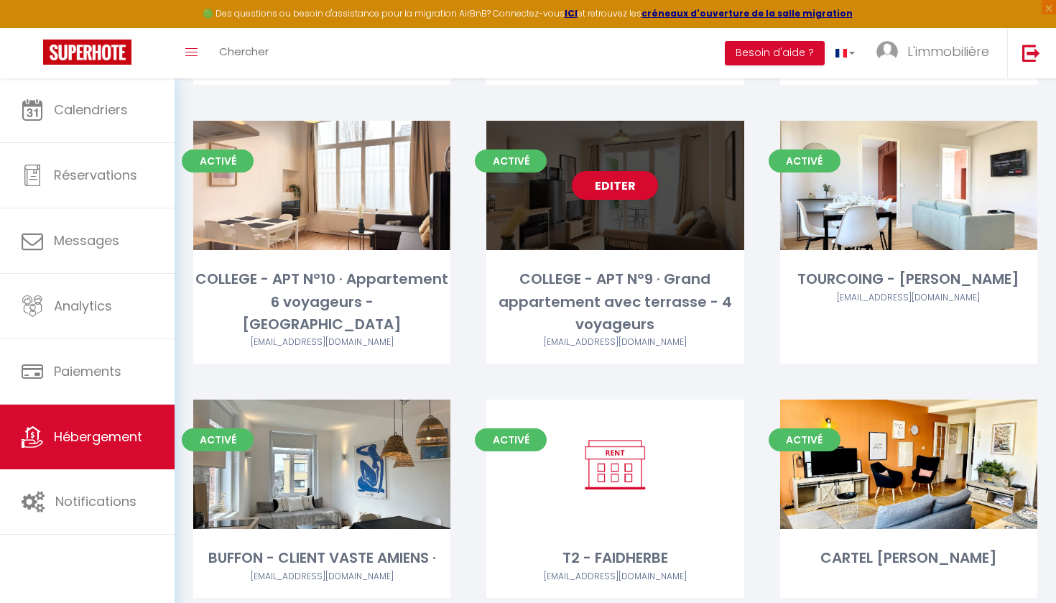
scroll to position [1391, 0]
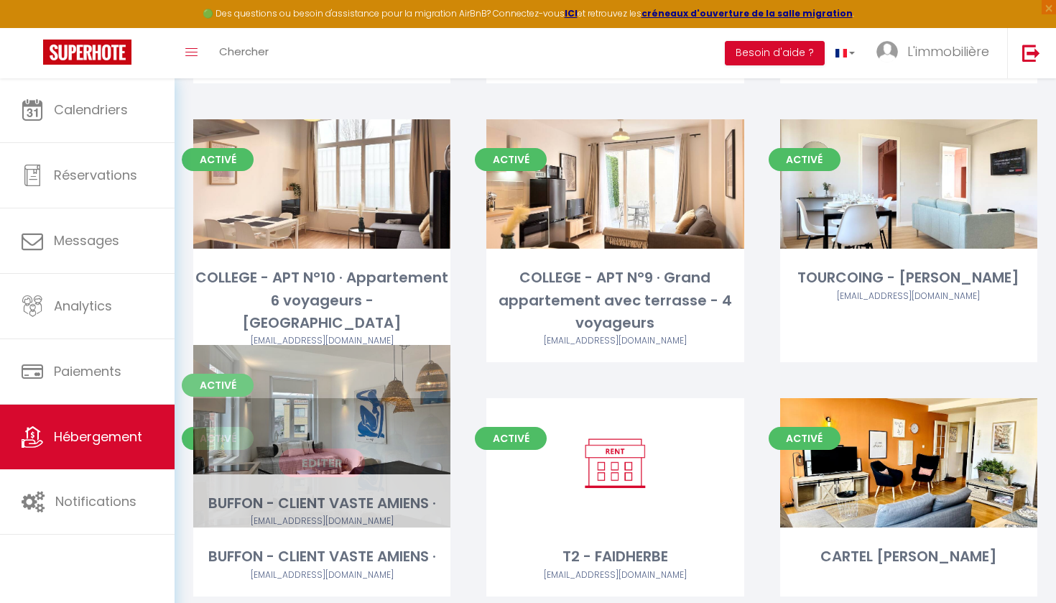
click at [307, 448] on link "Editer" at bounding box center [322, 462] width 86 height 29
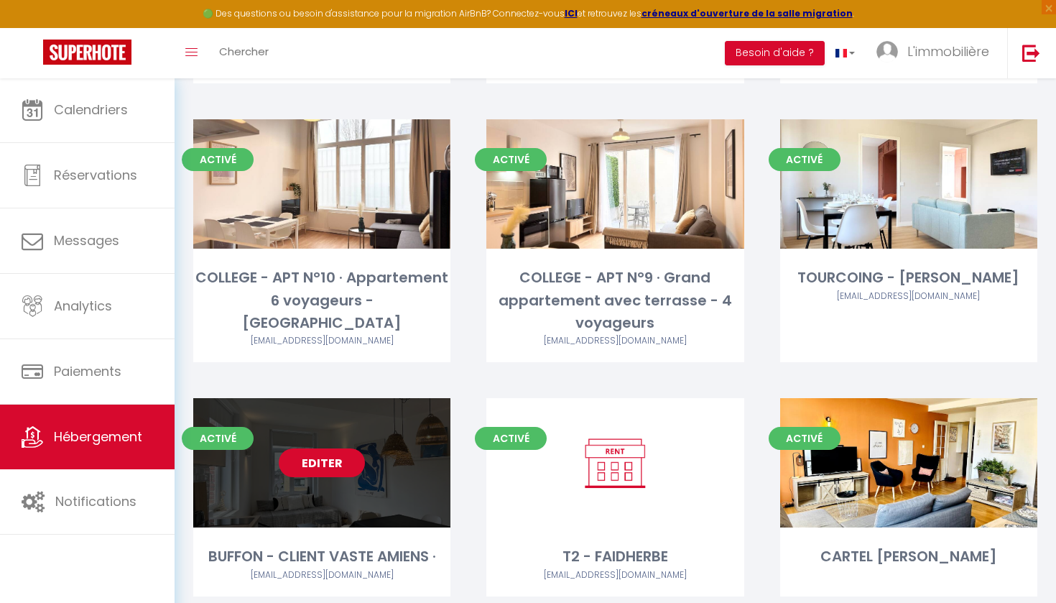
click at [307, 448] on link "Editer" at bounding box center [322, 462] width 86 height 29
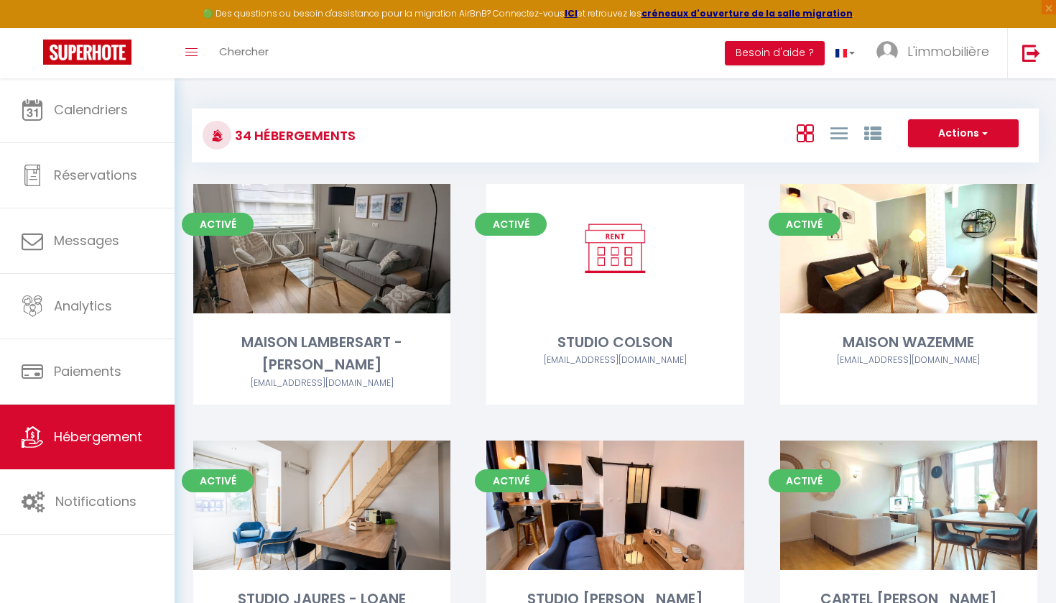
select select "3"
select select "2"
select select "1"
select select "28"
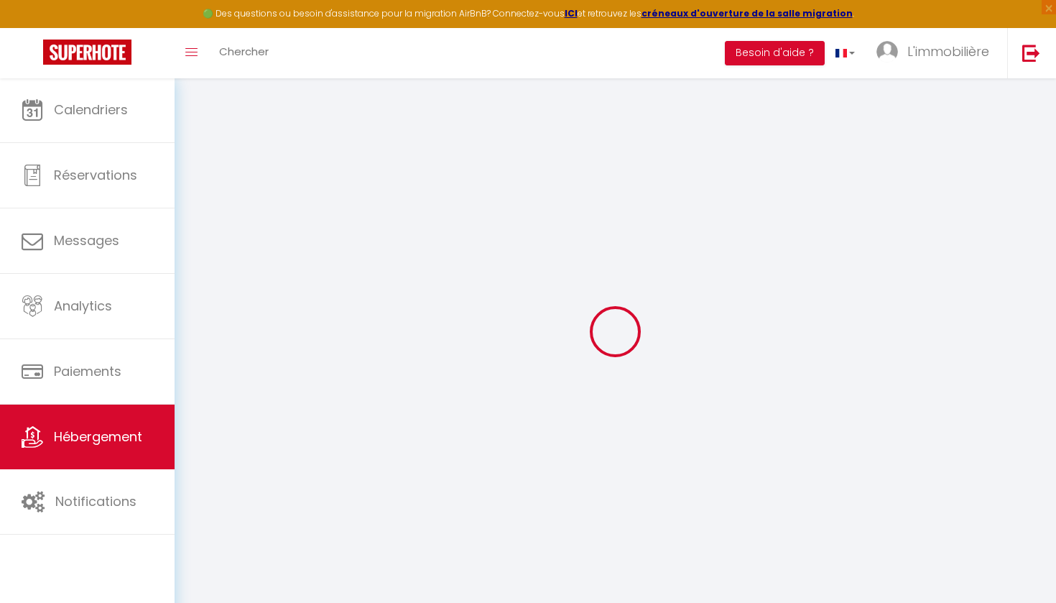
select select
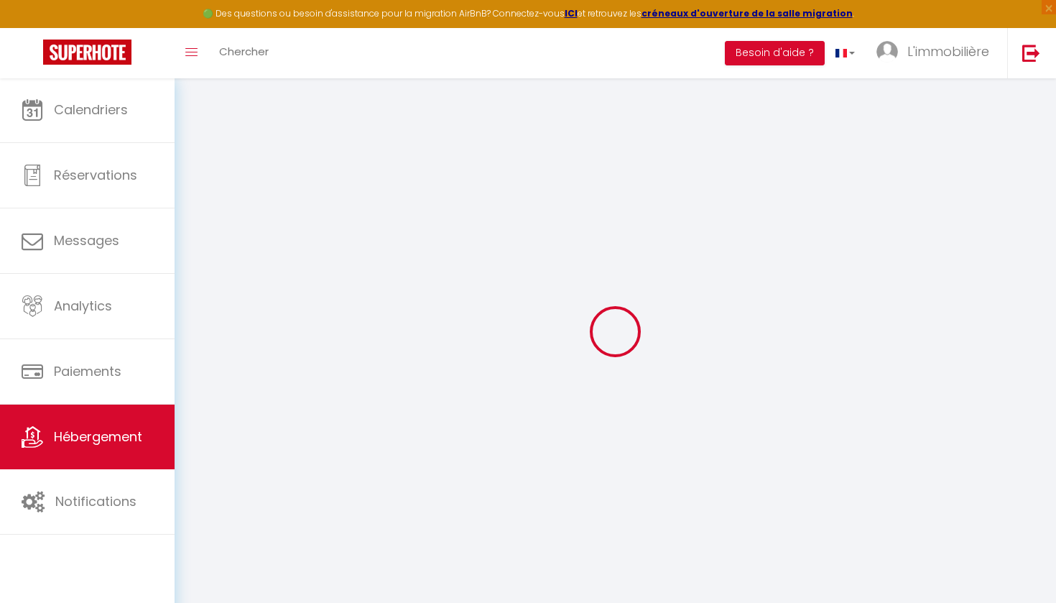
select select
checkbox input "false"
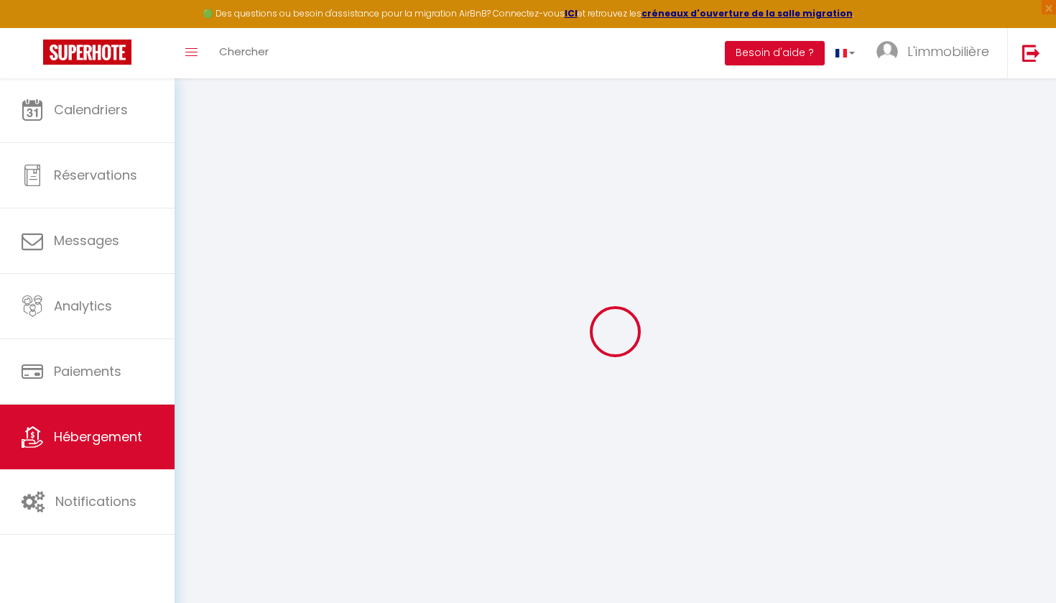
select select
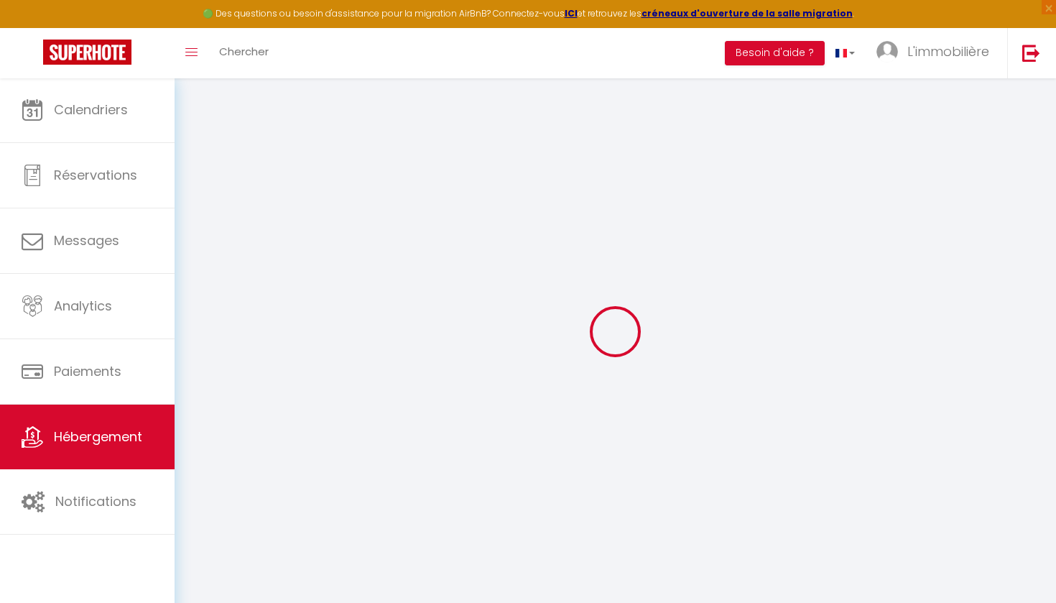
select select
checkbox input "false"
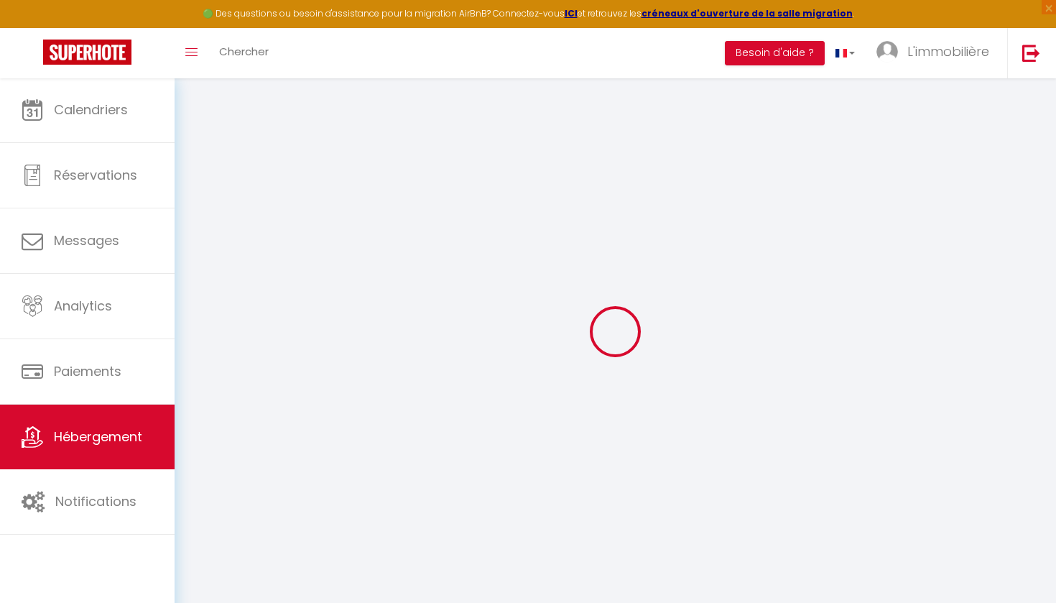
checkbox input "false"
select select
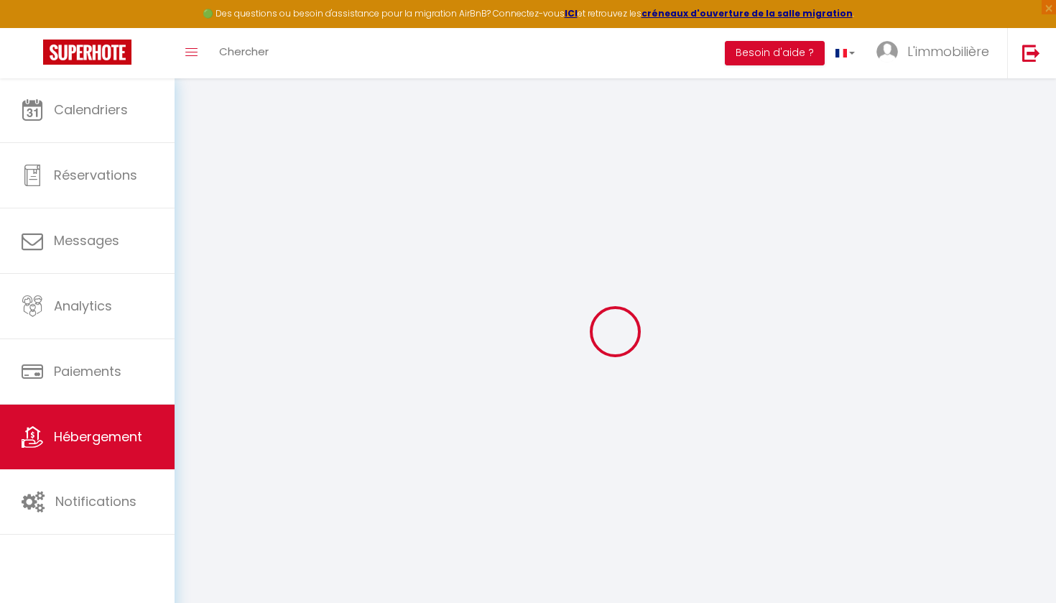
select select
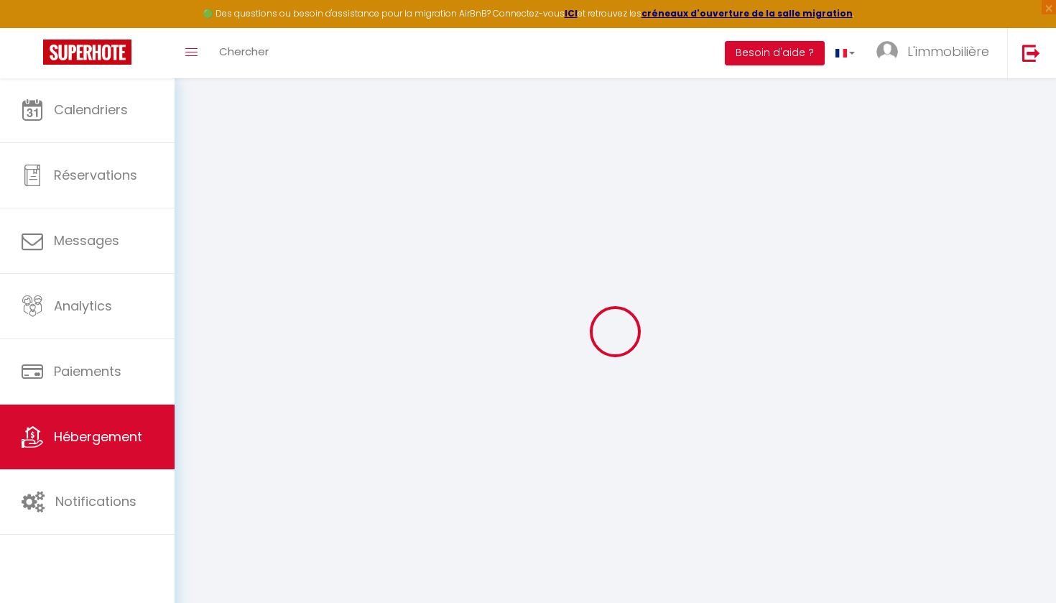
checkbox input "false"
select select
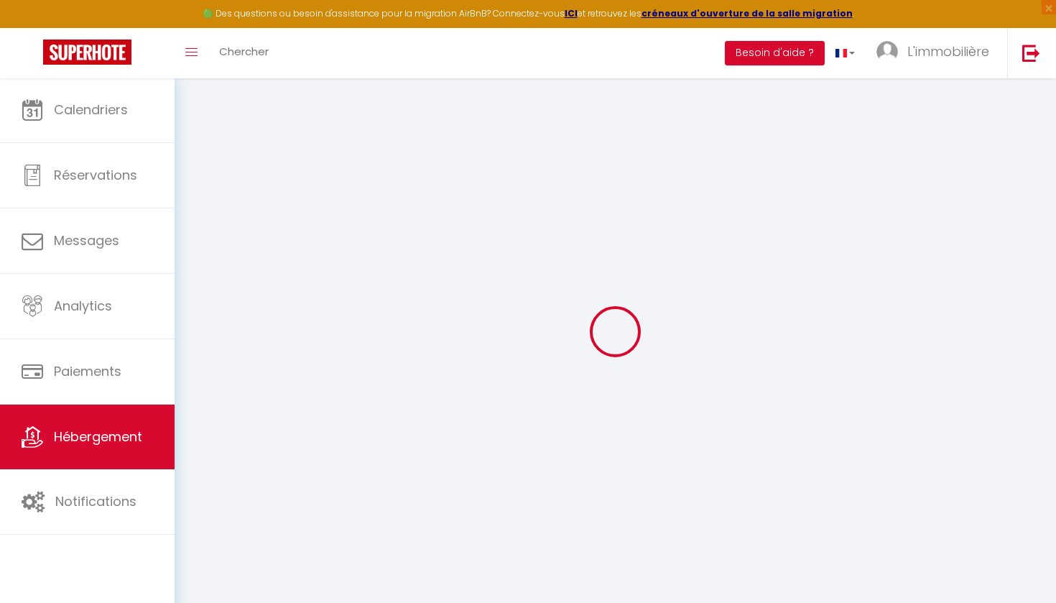
select select
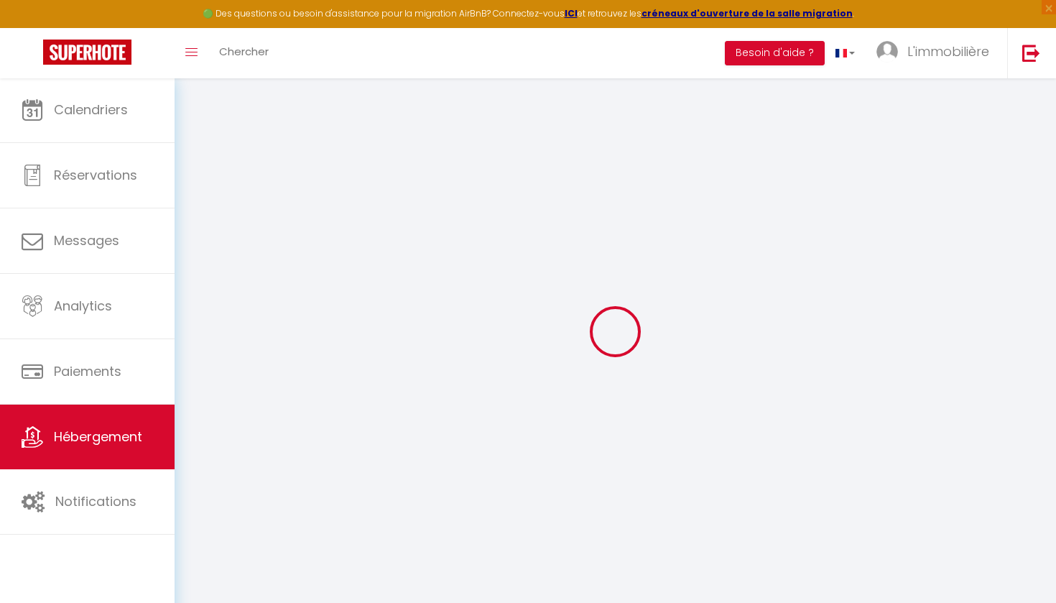
select select
checkbox input "false"
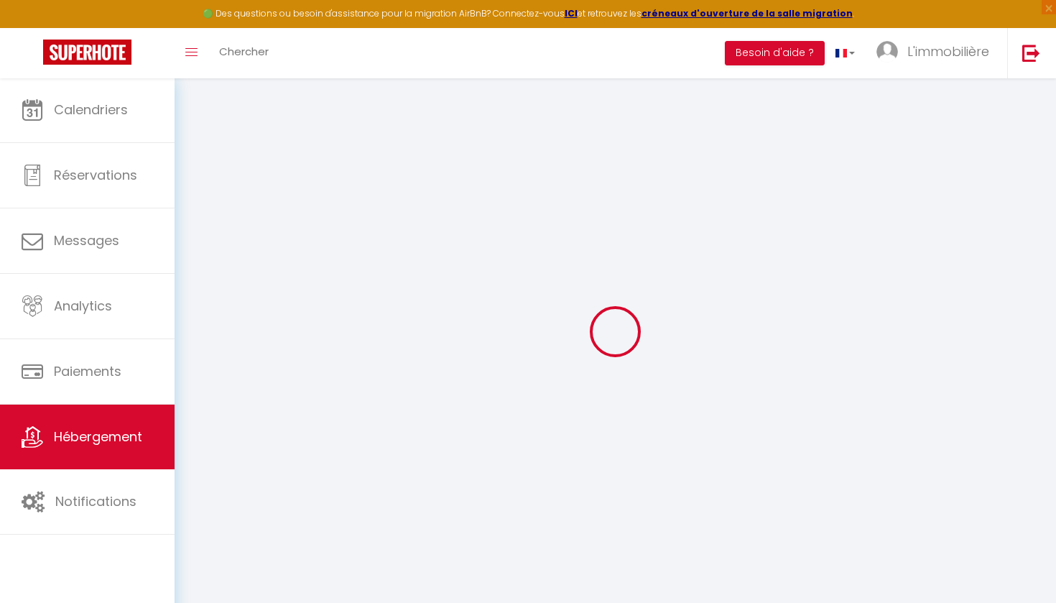
checkbox input "false"
select select
type input "BUFFON - CLIENT VASTE AMIENS ·"
type input "[PERSON_NAME]"
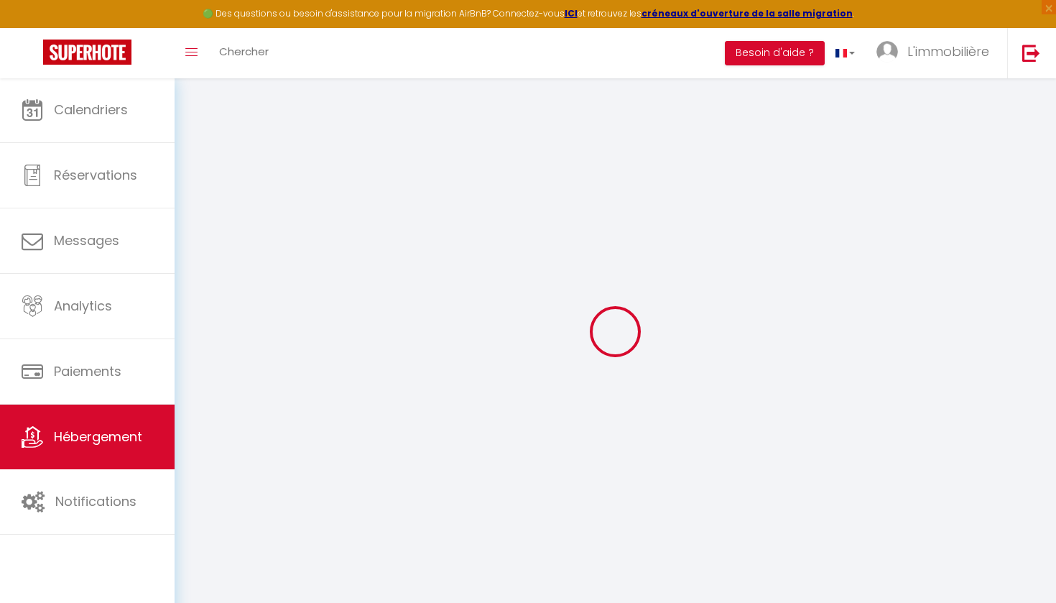
type input "[STREET_ADDRESS]"
type input "59800"
type input "lille"
type input "500"
type input "15"
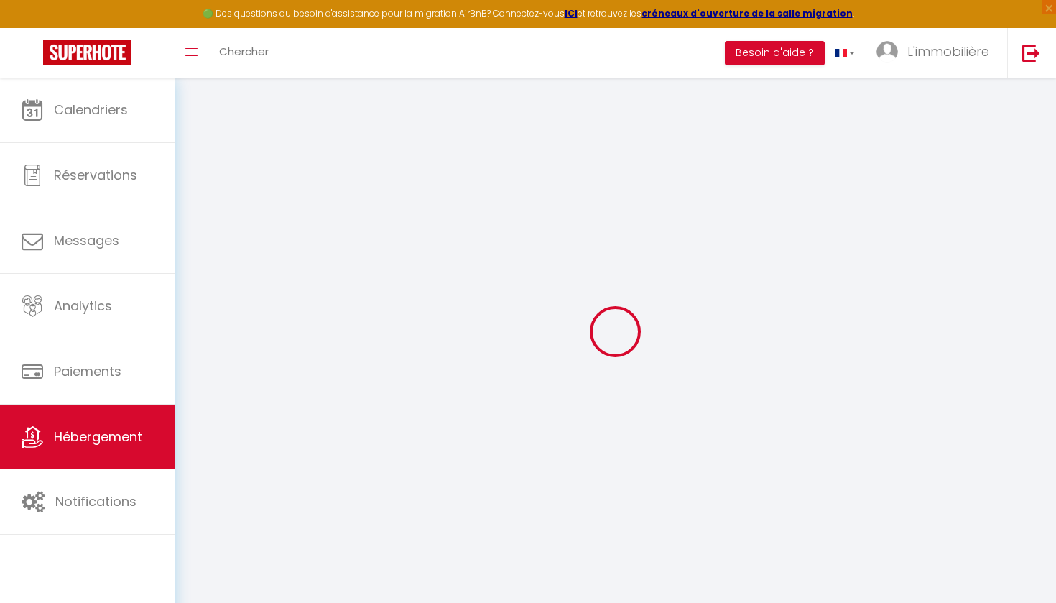
type input "55"
select select
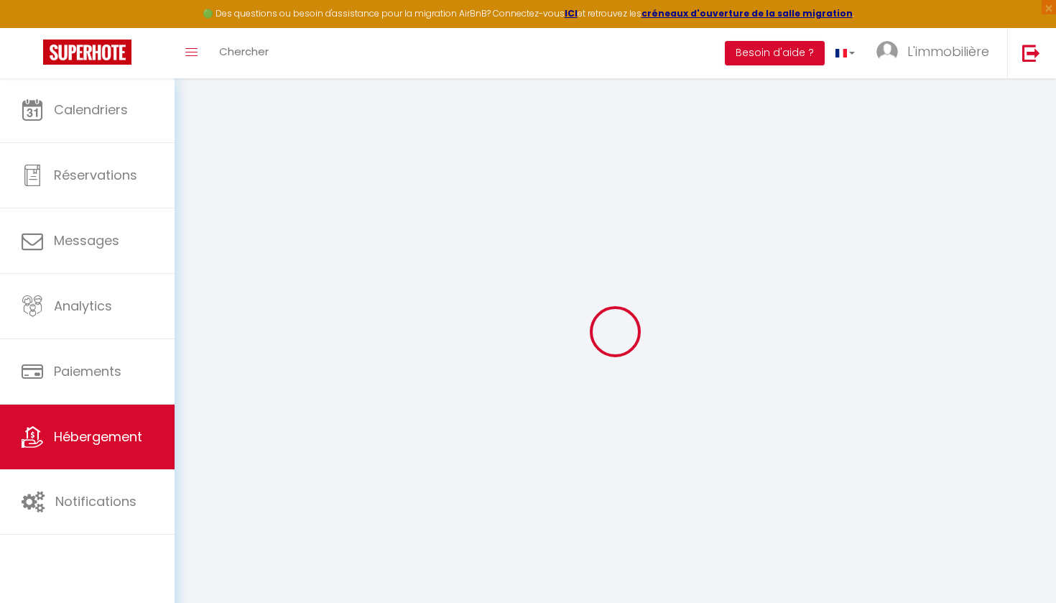
select select
type input "rue du buffon"
type input "59000"
type input "Lille"
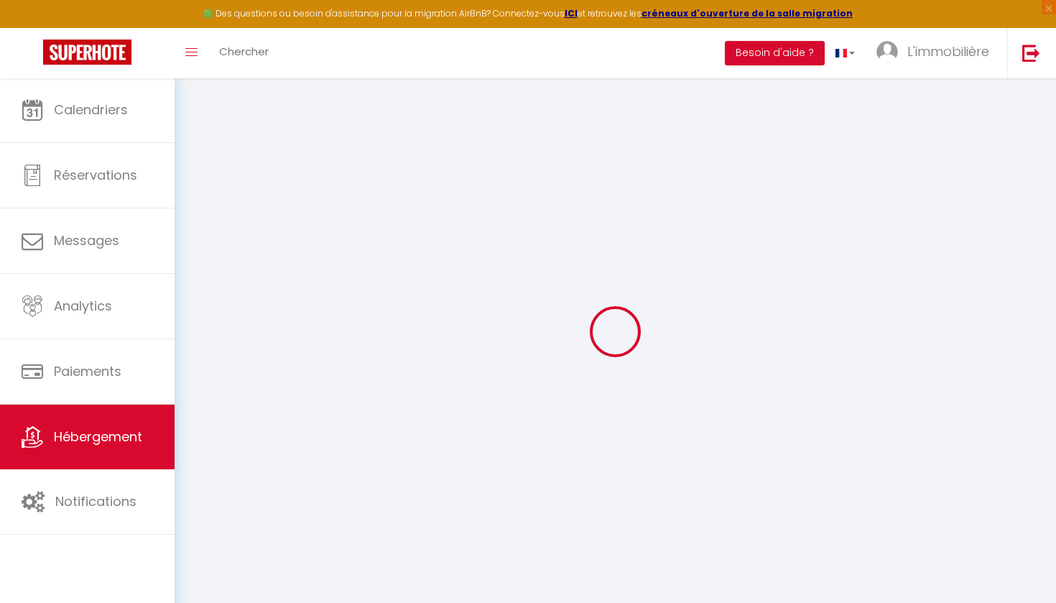
type input "[PERSON_NAME][EMAIL_ADDRESS][DOMAIN_NAME]"
select select
checkbox input "false"
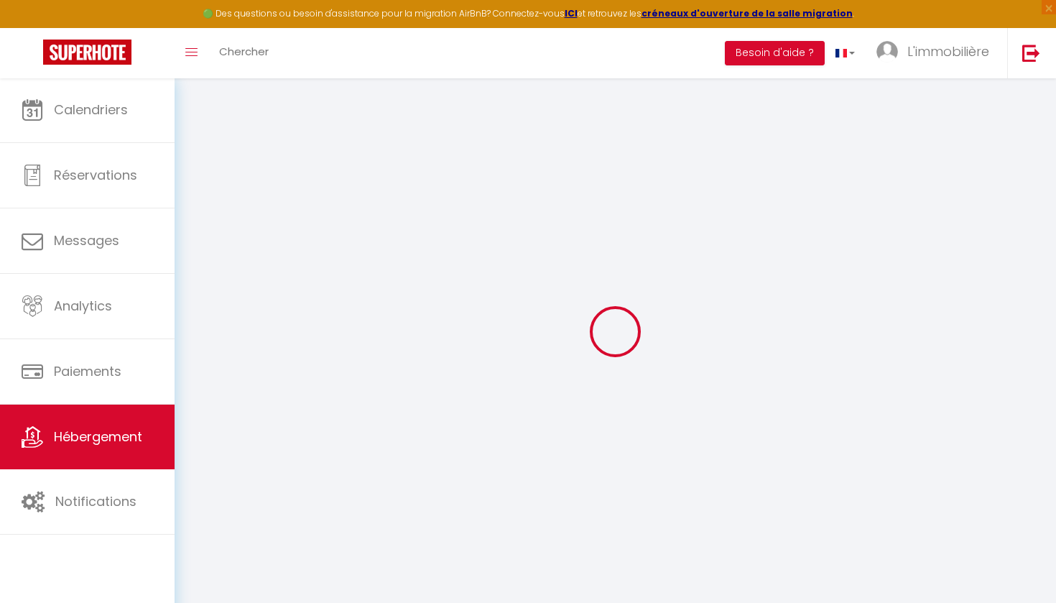
checkbox input "false"
type input "0"
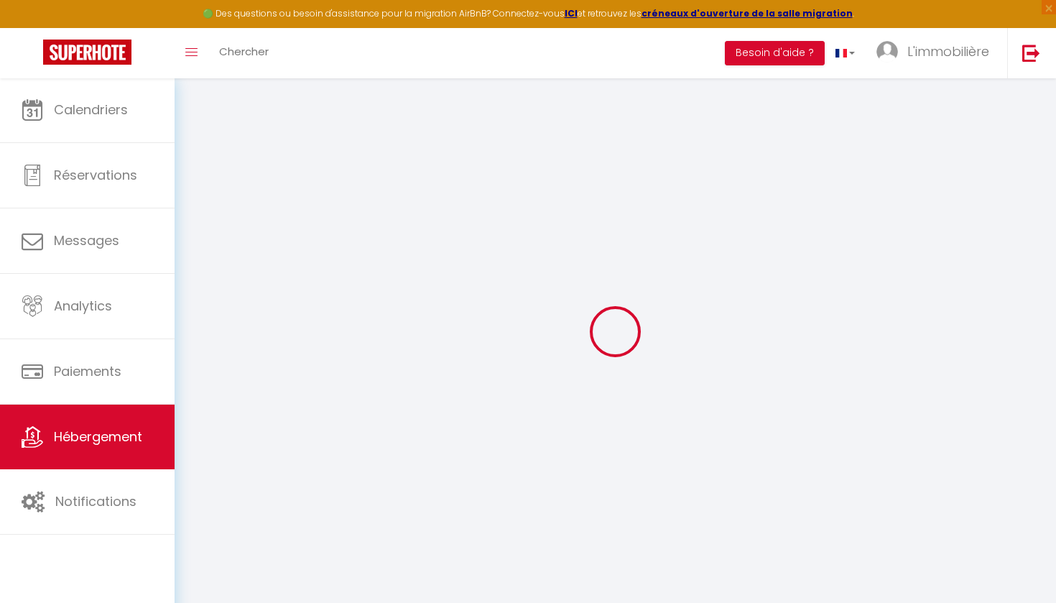
select select "+ 20 %"
select select "+ 22 %"
select select
checkbox input "false"
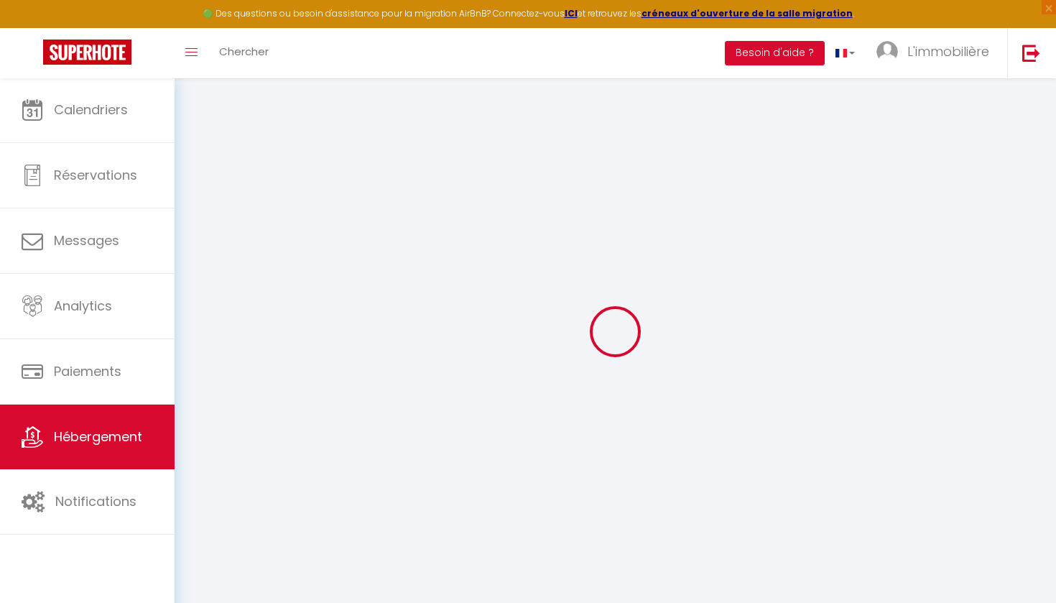
checkbox input "false"
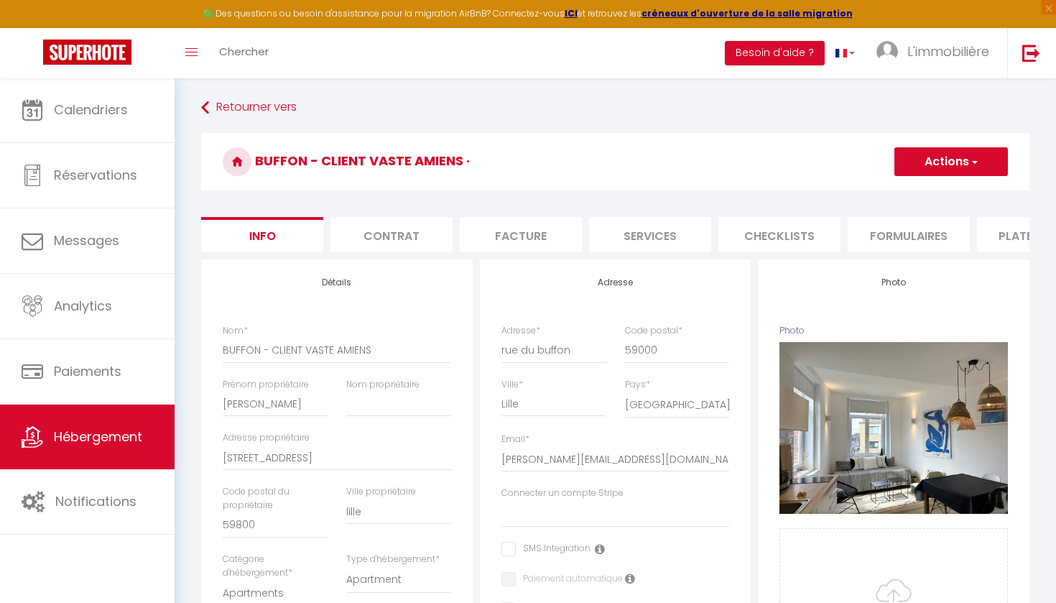
select select
checkbox input "false"
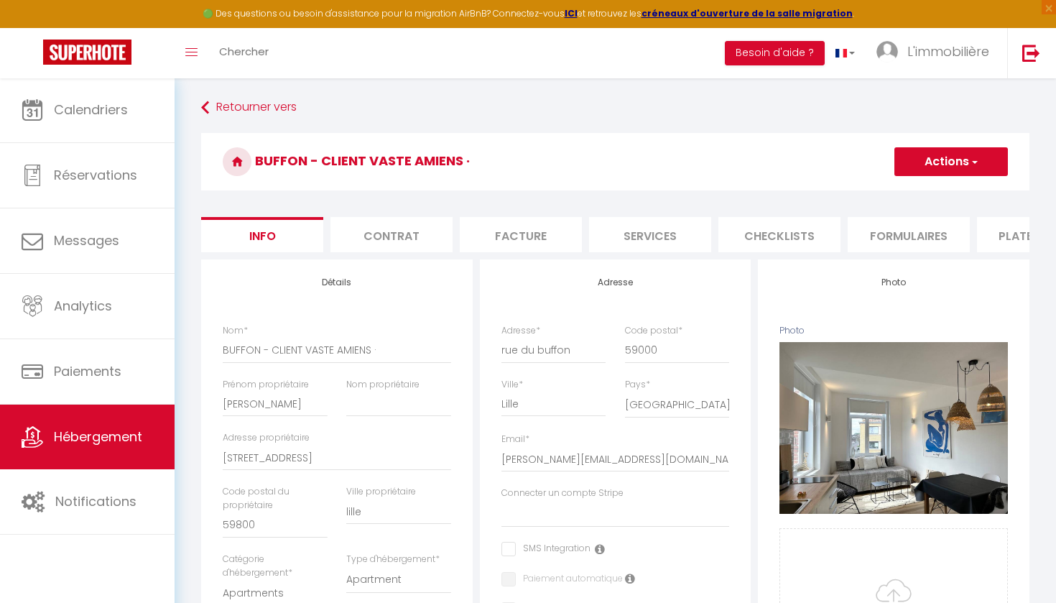
checkbox input "false"
click at [882, 241] on li "Plateformes" at bounding box center [1038, 234] width 122 height 35
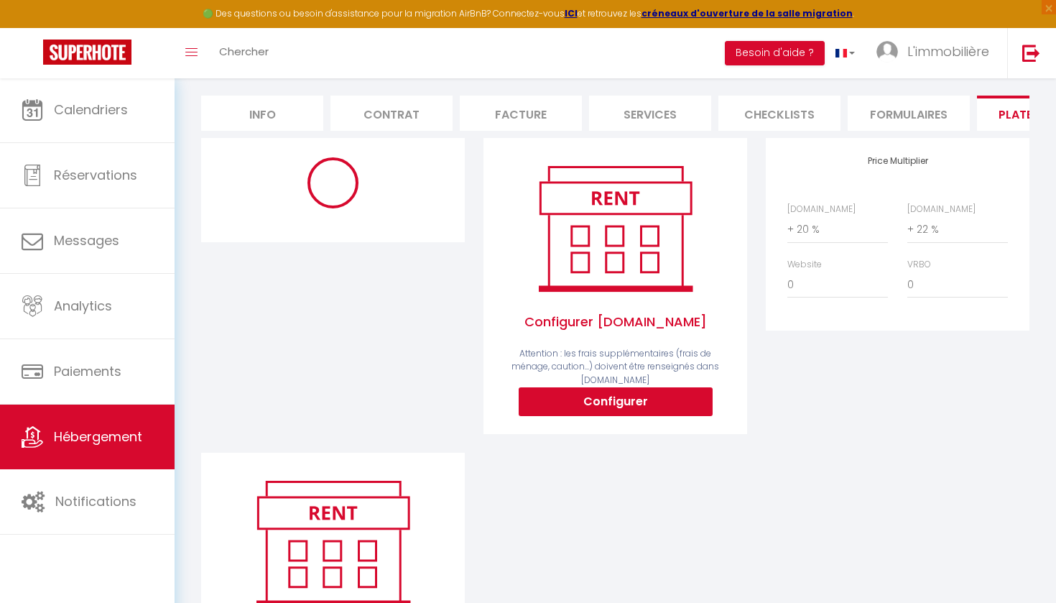
scroll to position [126, 0]
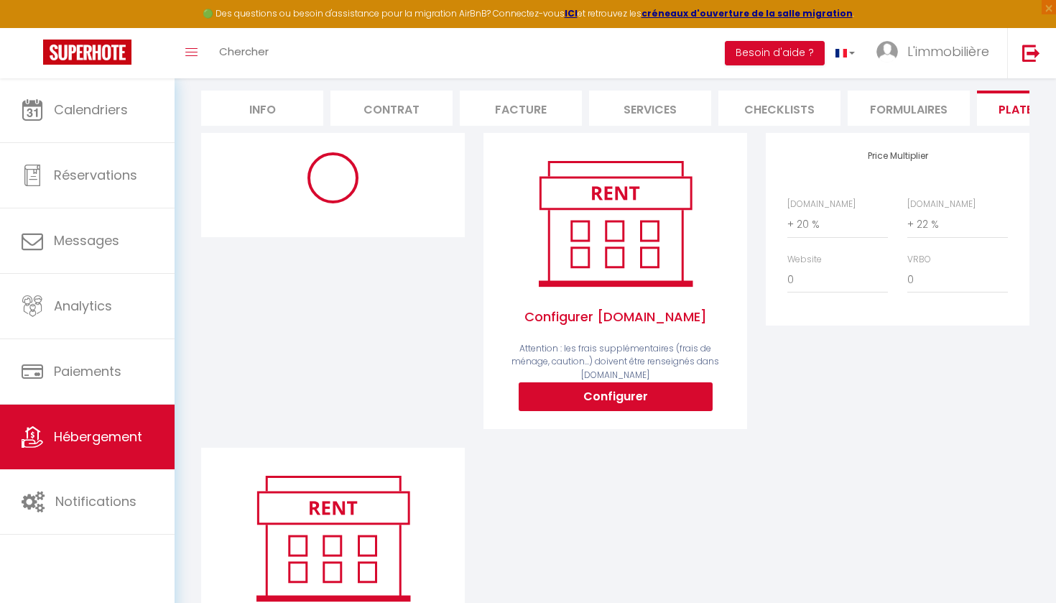
select select "180"
select select "EUR"
select select
select select "8488-1115883528735895902"
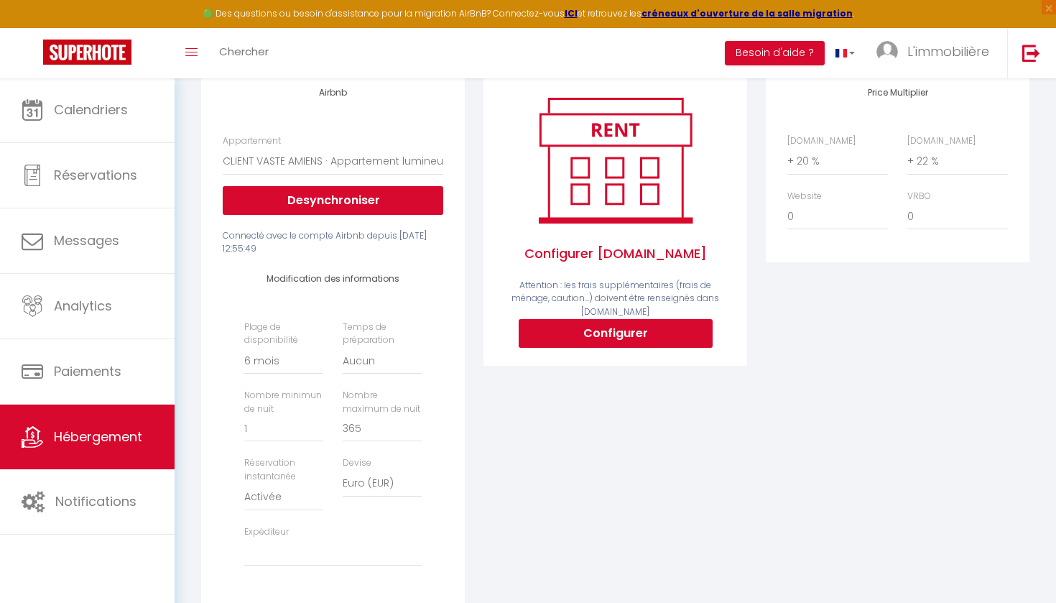
scroll to position [197, 0]
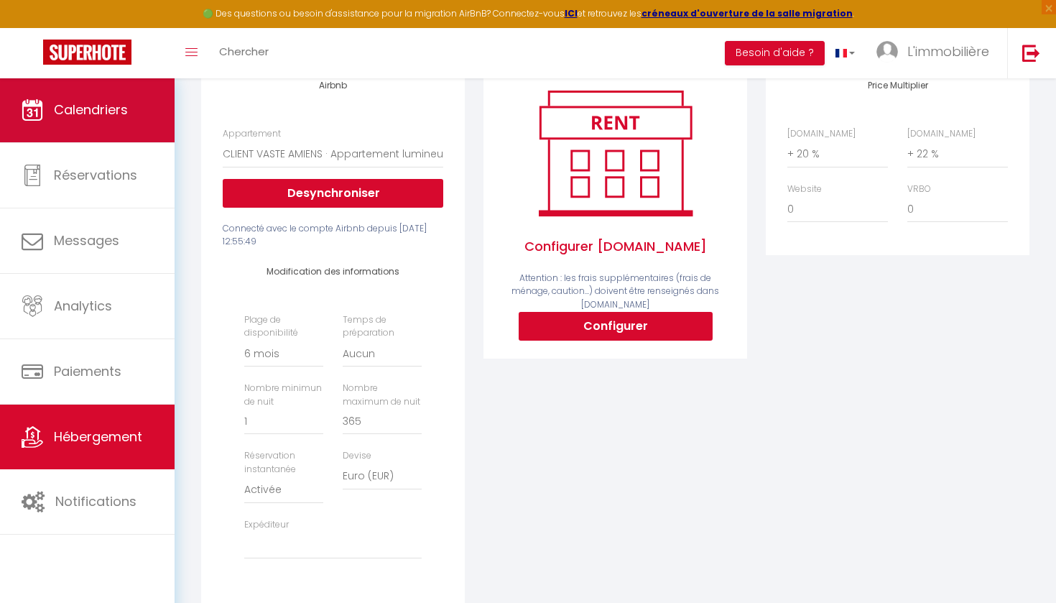
click at [101, 107] on span "Calendriers" at bounding box center [91, 110] width 74 height 18
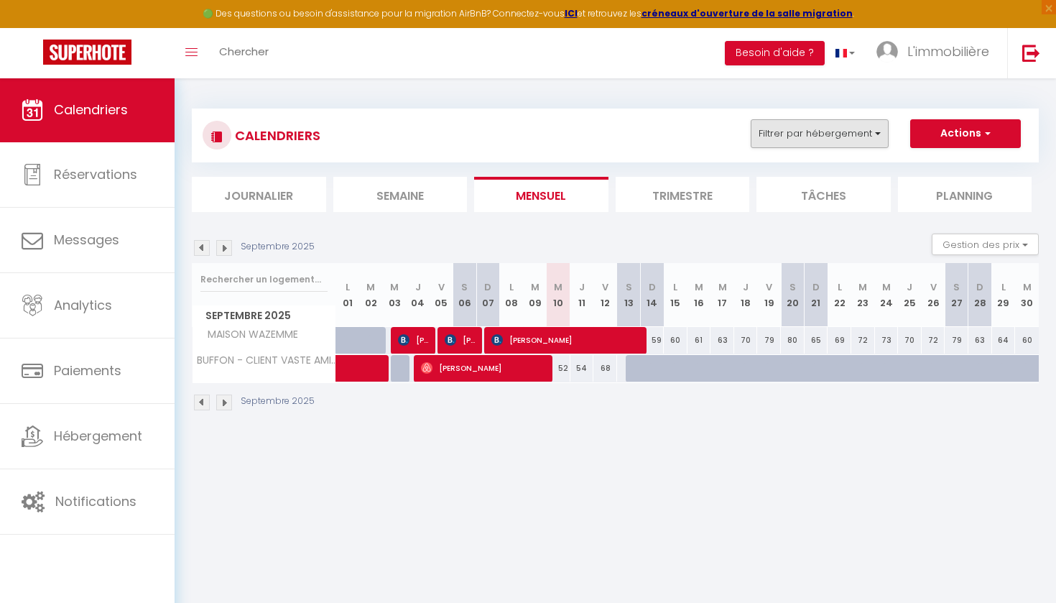
click at [853, 132] on button "Filtrer par hébergement" at bounding box center [820, 133] width 138 height 29
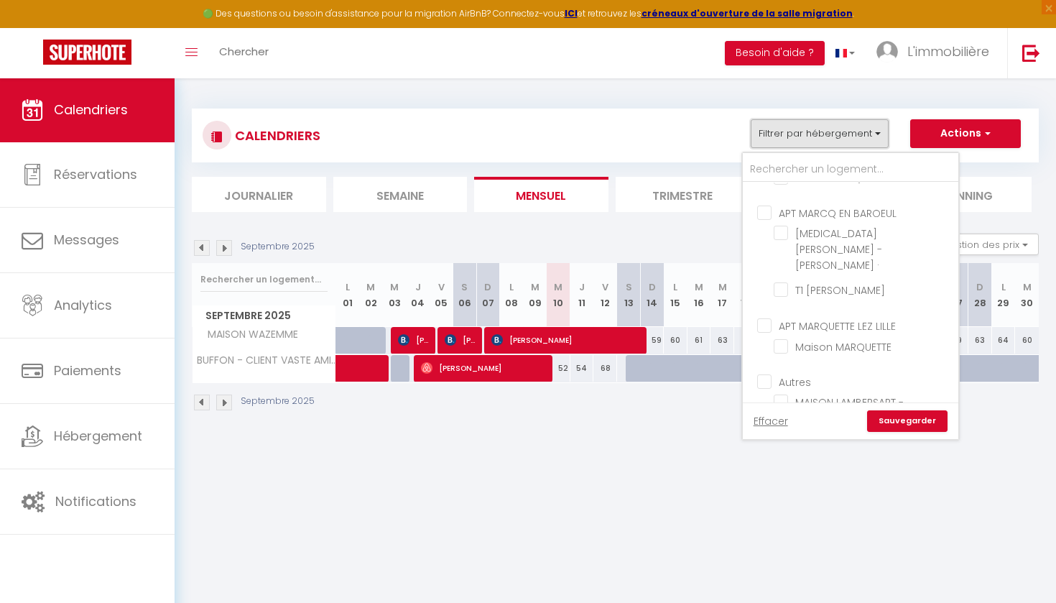
scroll to position [1035, 0]
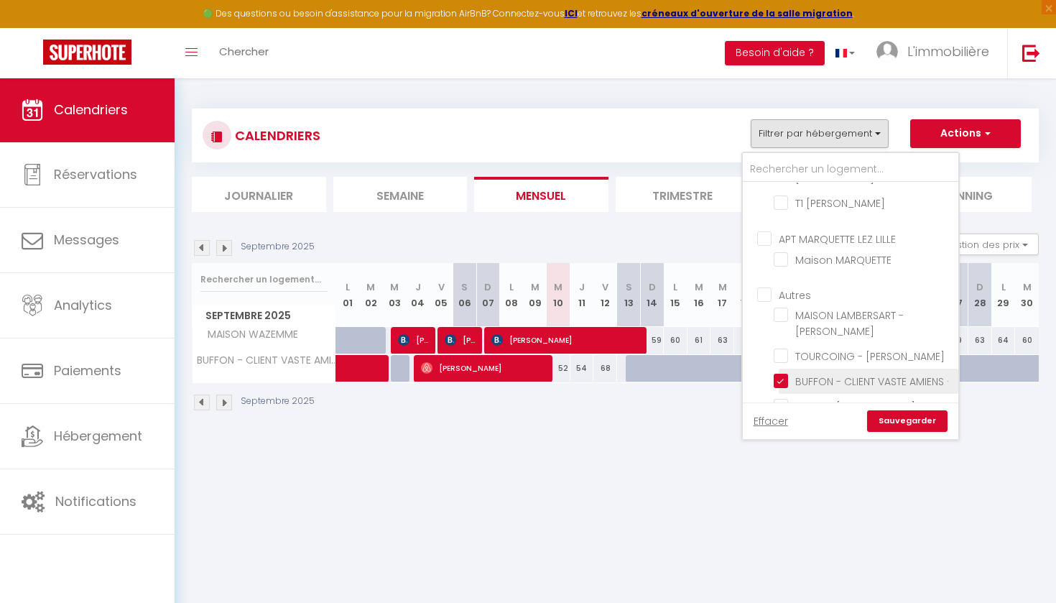
click at [784, 373] on input "BUFFON - CLIENT VASTE AMIENS ·" at bounding box center [864, 380] width 180 height 14
checkbox input "false"
click at [882, 421] on link "Sauvegarder" at bounding box center [907, 421] width 80 height 22
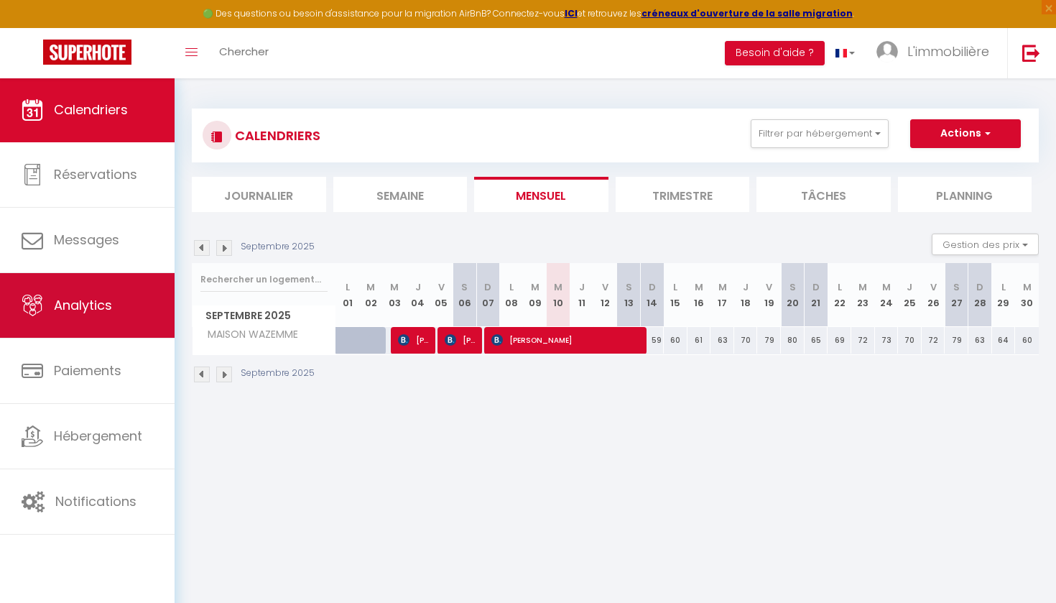
click at [103, 295] on link "Analytics" at bounding box center [87, 305] width 175 height 65
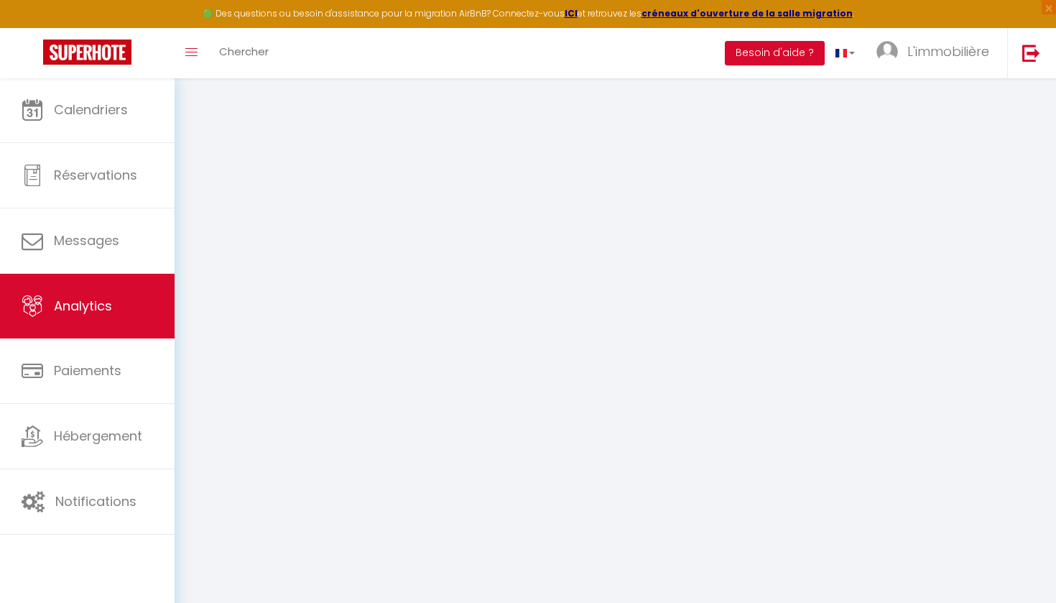
select select "2025"
select select "9"
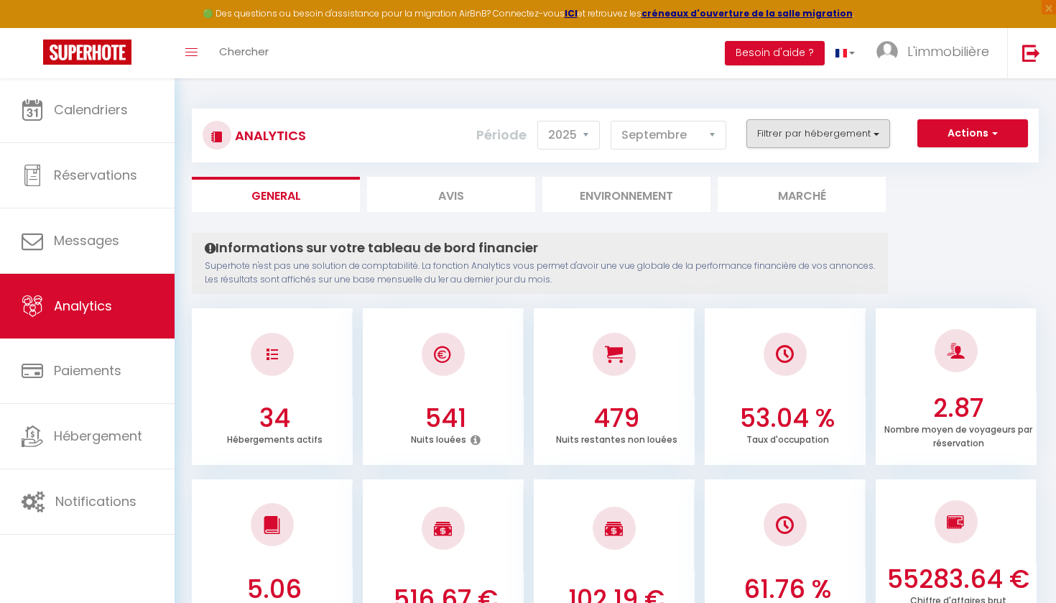
click at [826, 134] on button "Filtrer par hébergement" at bounding box center [818, 133] width 144 height 29
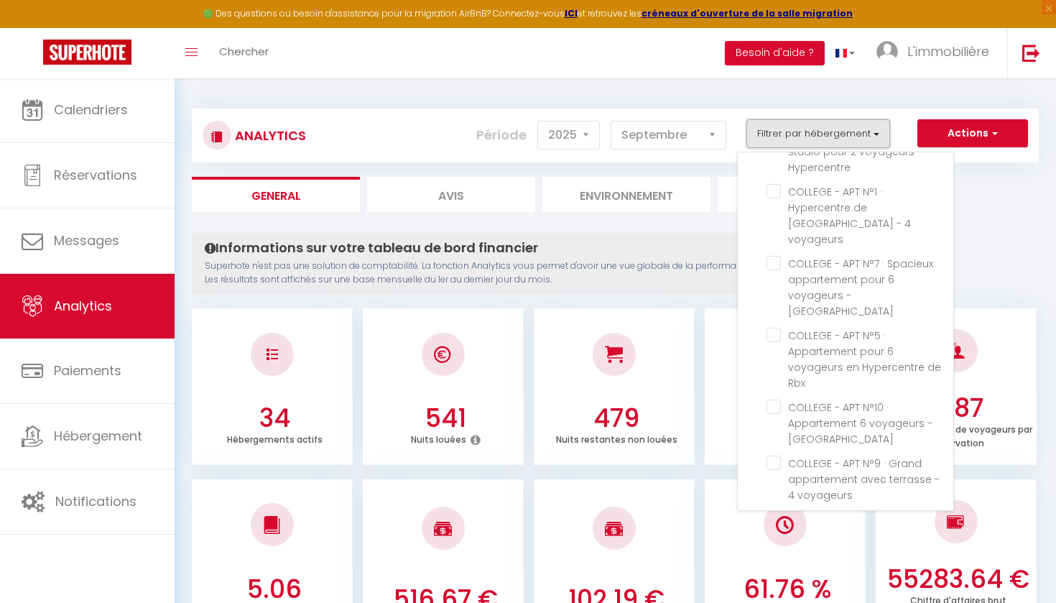
scroll to position [297, 0]
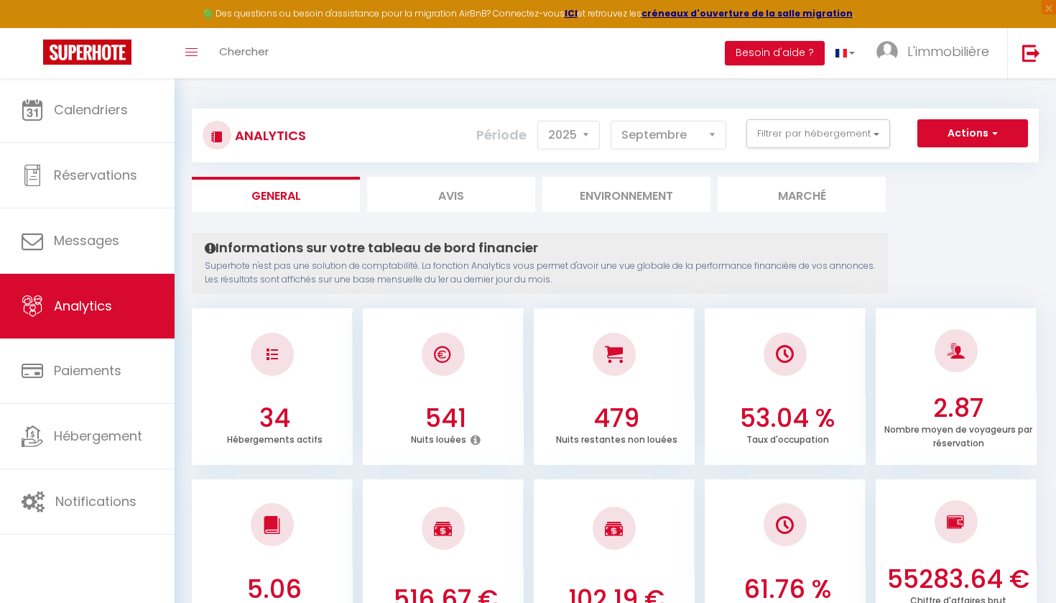
scroll to position [0, 0]
click at [782, 141] on button "Filtrer par hébergement" at bounding box center [818, 133] width 144 height 29
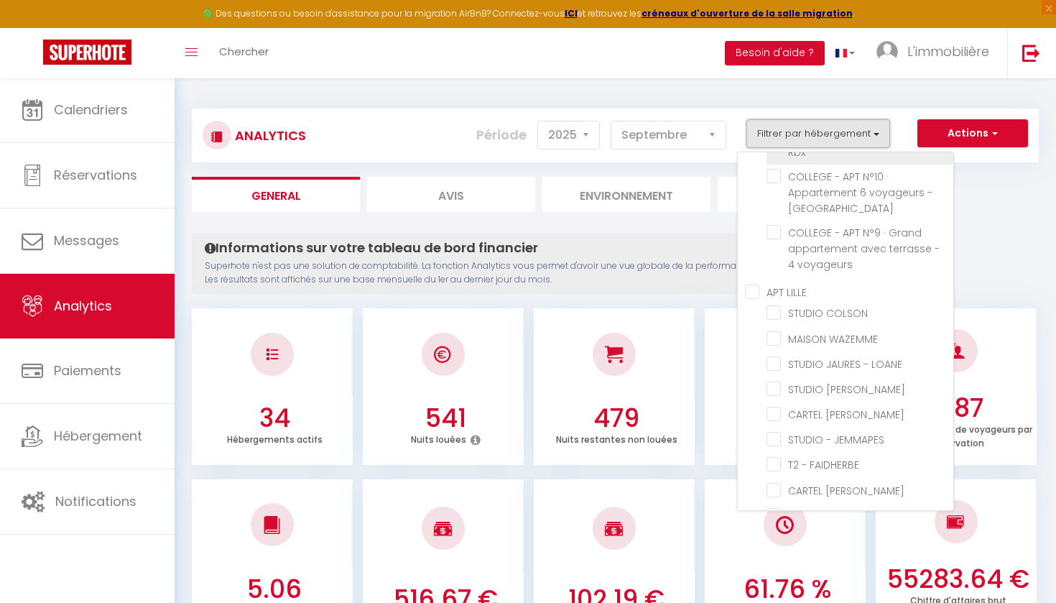
scroll to position [532, 0]
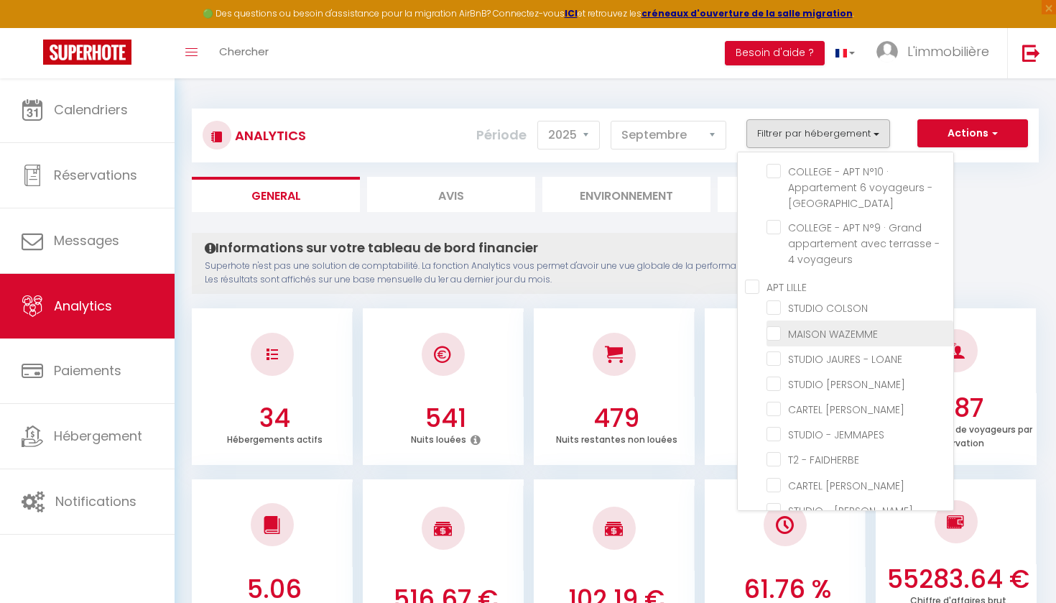
click at [777, 325] on WAZEMME "checkbox" at bounding box center [860, 332] width 187 height 14
checkbox WAZEMME "true"
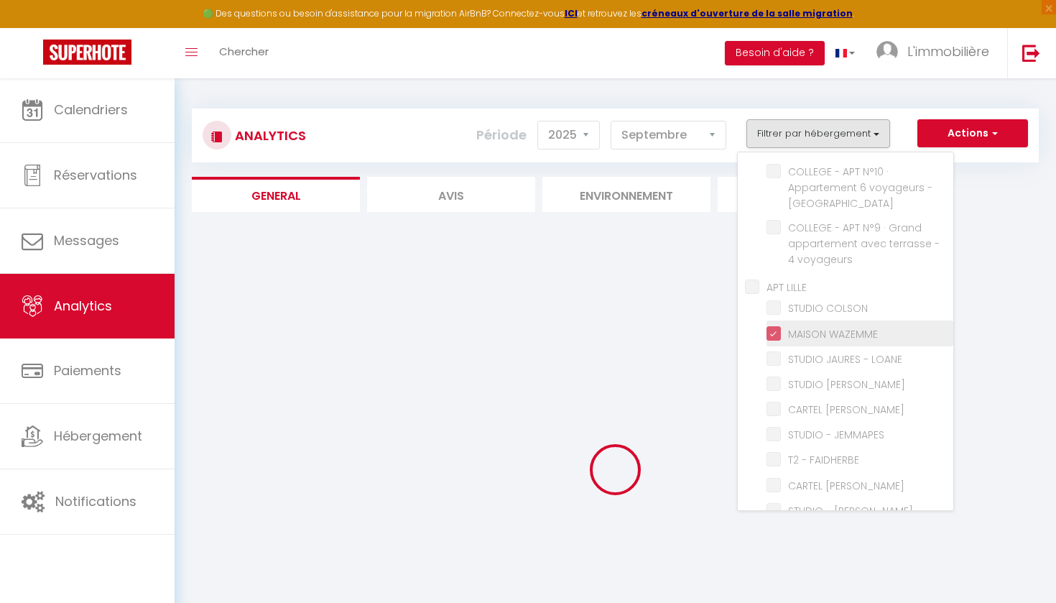
checkbox voyageurs "false"
checkbox Roubaix "false"
checkbox Hypercentre "false"
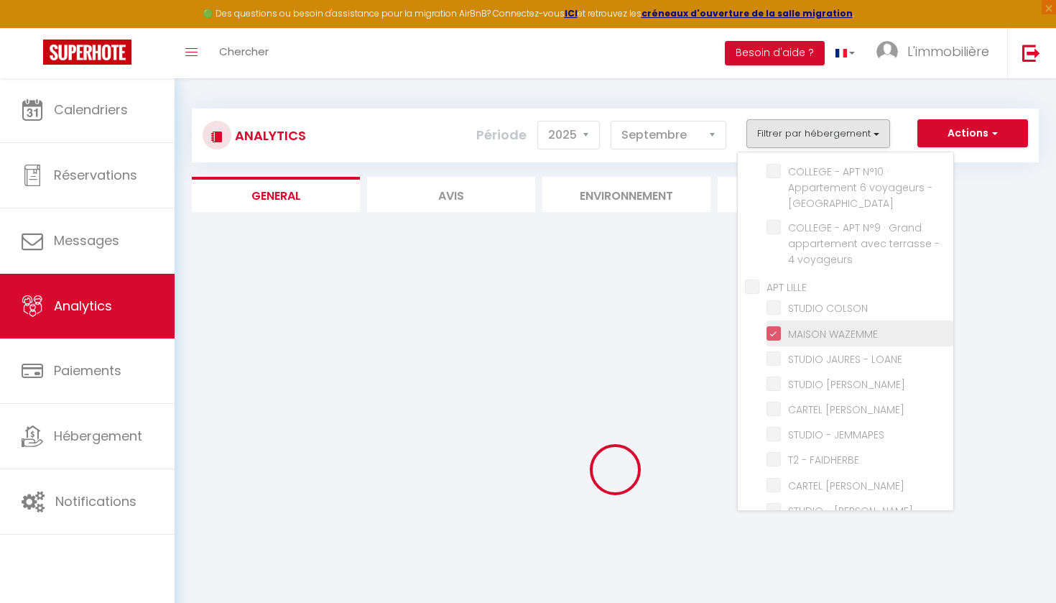
checkbox voyageurs "false"
checkbox Roubaix "false"
checkbox Rbx "false"
checkbox Roubaix "false"
checkbox voyageurs "false"
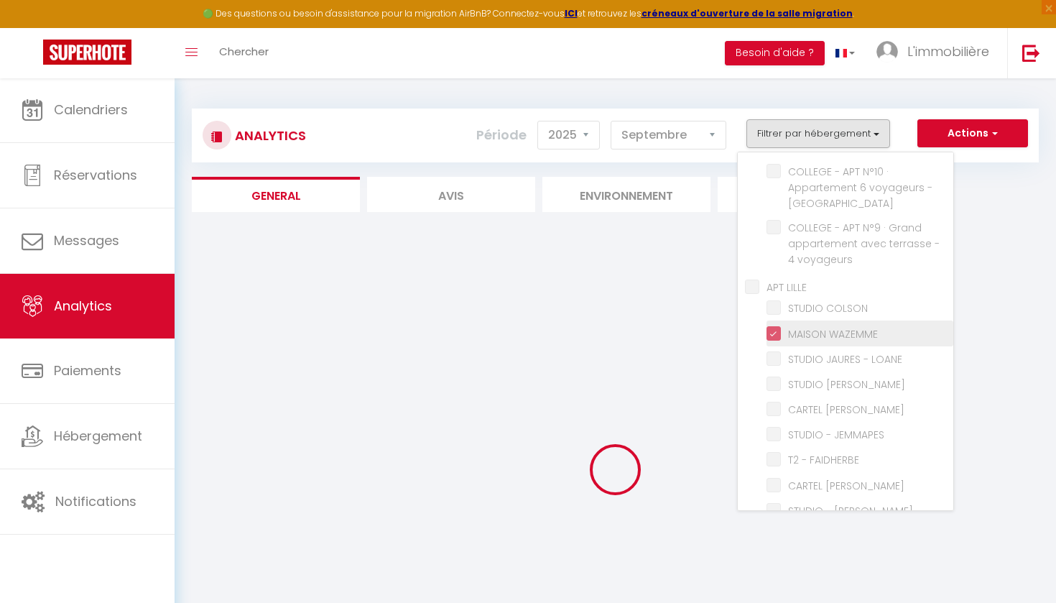
checkbox COLSON "false"
checkbox LOANE "false"
checkbox EDWARD "false"
checkbox JEMMAPES "false"
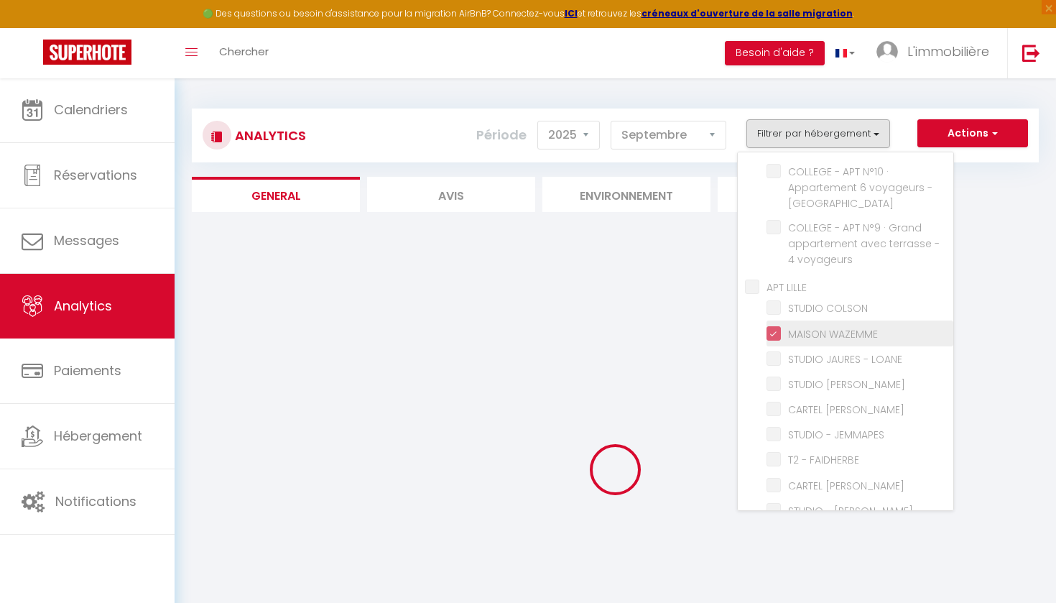
checkbox FAIDHERBE "false"
checkbox GILLES "false"
checkbox INKERMANN "false"
checkbox EURALILLE "false"
checkbox ESQUERMOISE "false"
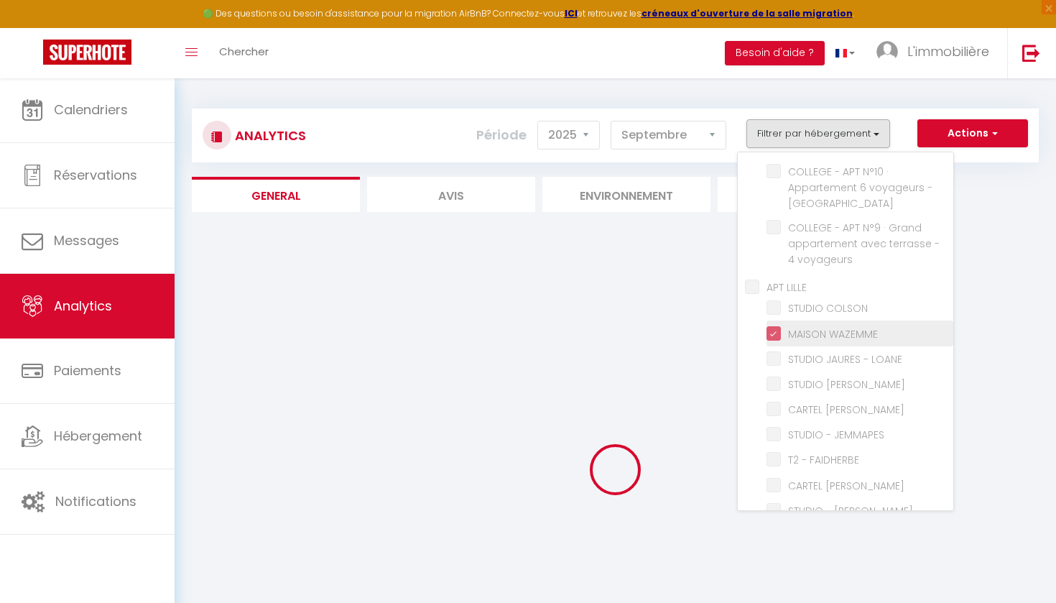
checkbox · "false"
checkbox MARCQ "false"
checkbox MARQUETTE "false"
checkbox LOUISE "false"
checkbox CYNTHIA "false"
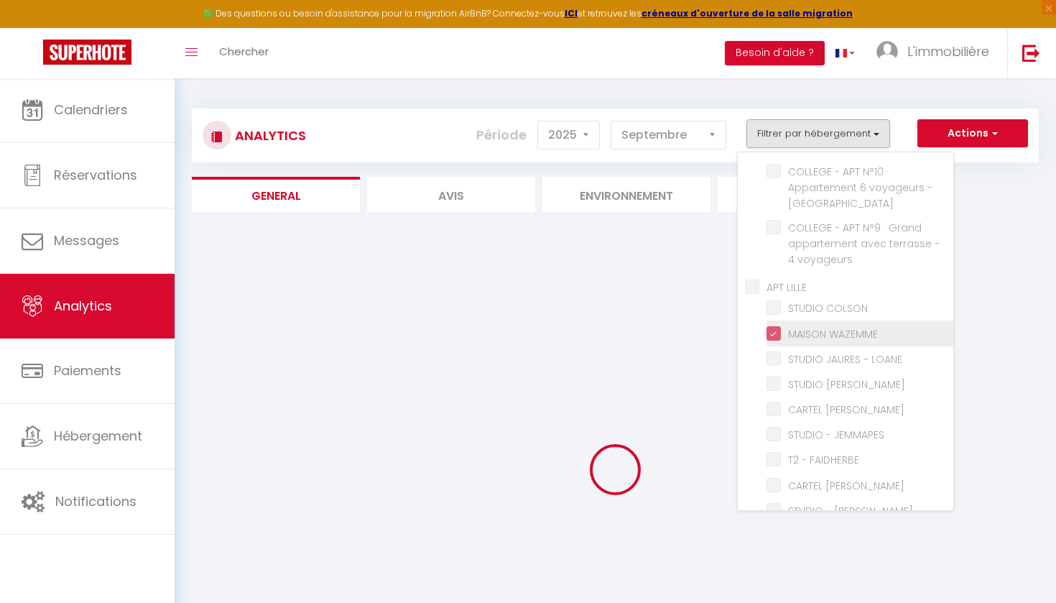
checkbox · "false"
checkbox LAVOISIER "false"
checkbox SEC "false"
checkbox voyageurs "false"
checkbox royale "false"
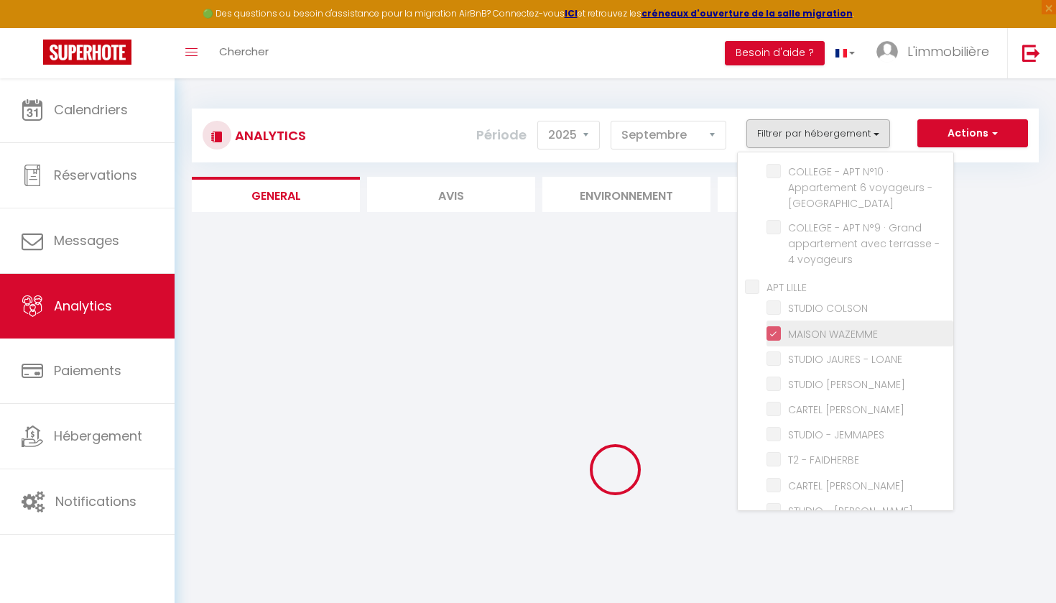
checkbox ABOTCHI "false"
checkbox · "false"
checkbox voyageurs "false"
checkbox Roubaix "false"
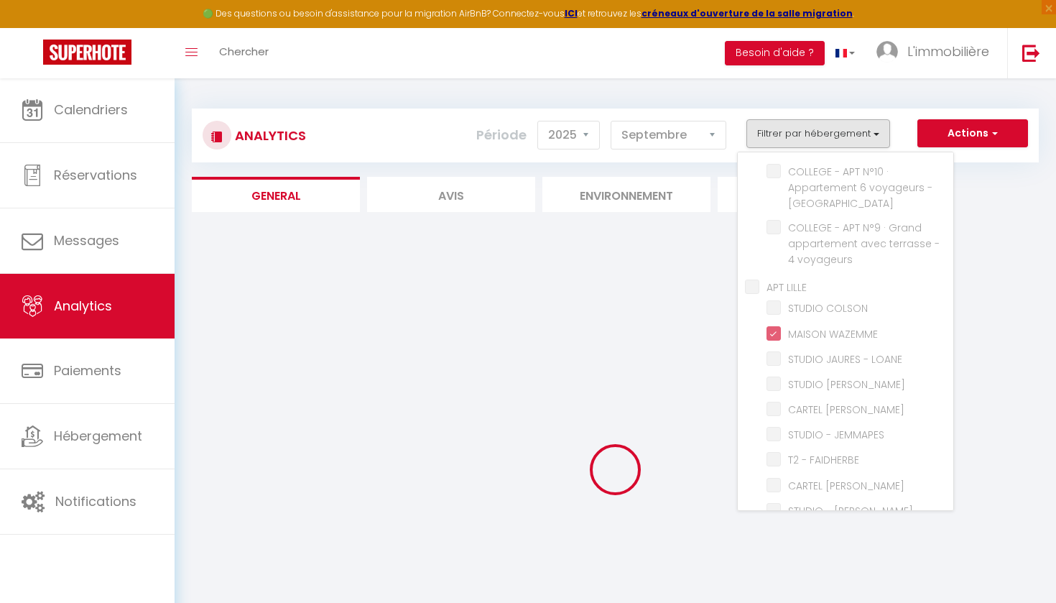
checkbox Roubaix "false"
checkbox Hypercentre "false"
checkbox voyageurs "false"
checkbox Roubaix "false"
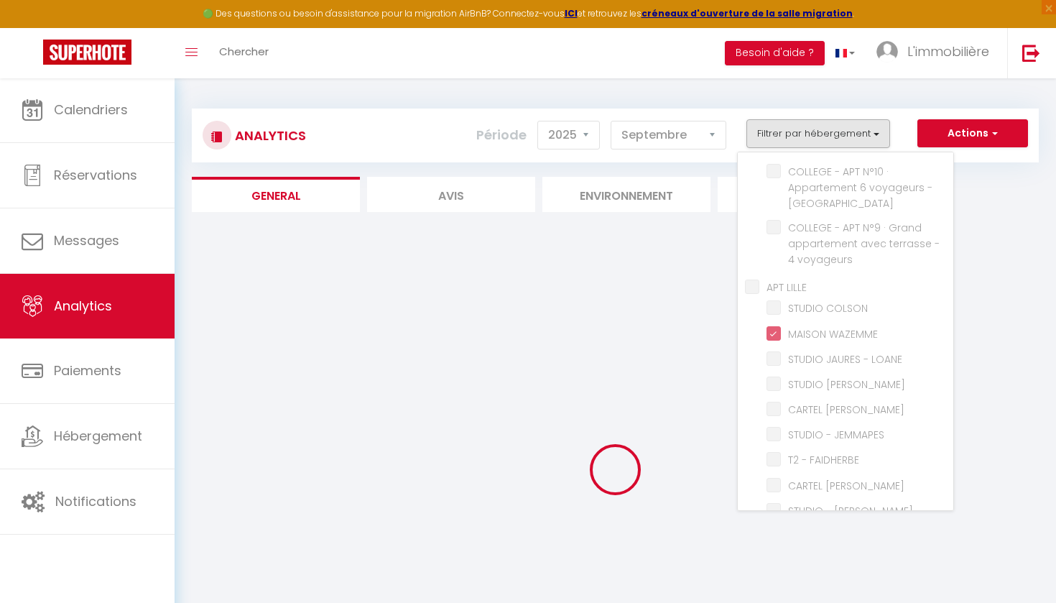
checkbox Rbx "false"
checkbox Roubaix "false"
checkbox voyageurs "false"
checkbox COLSON "false"
checkbox LOANE "false"
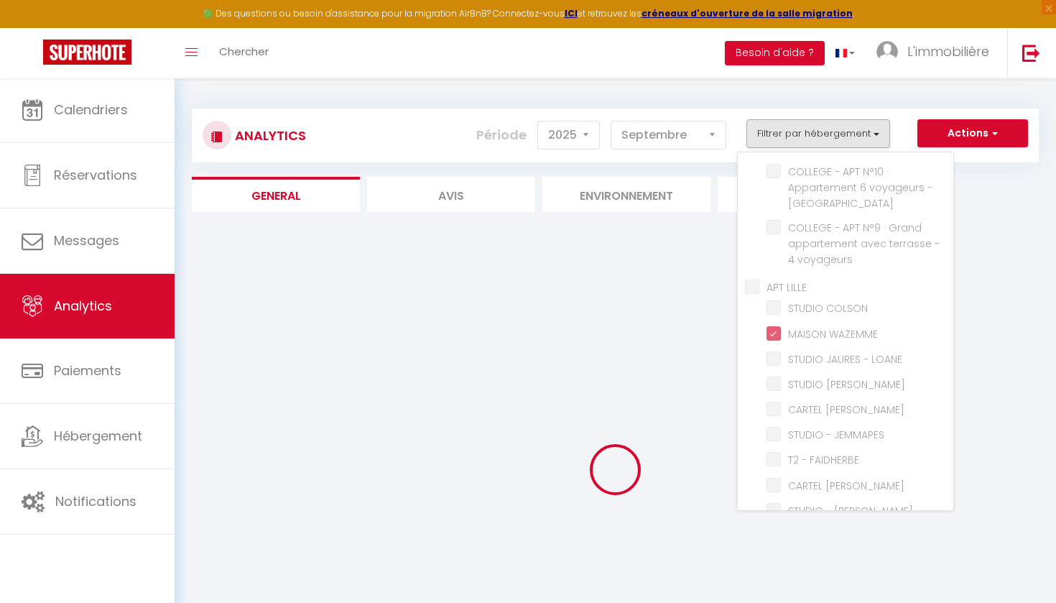
checkbox EDWARD "false"
checkbox JEMMAPES "false"
checkbox FAIDHERBE "false"
checkbox GILLES "false"
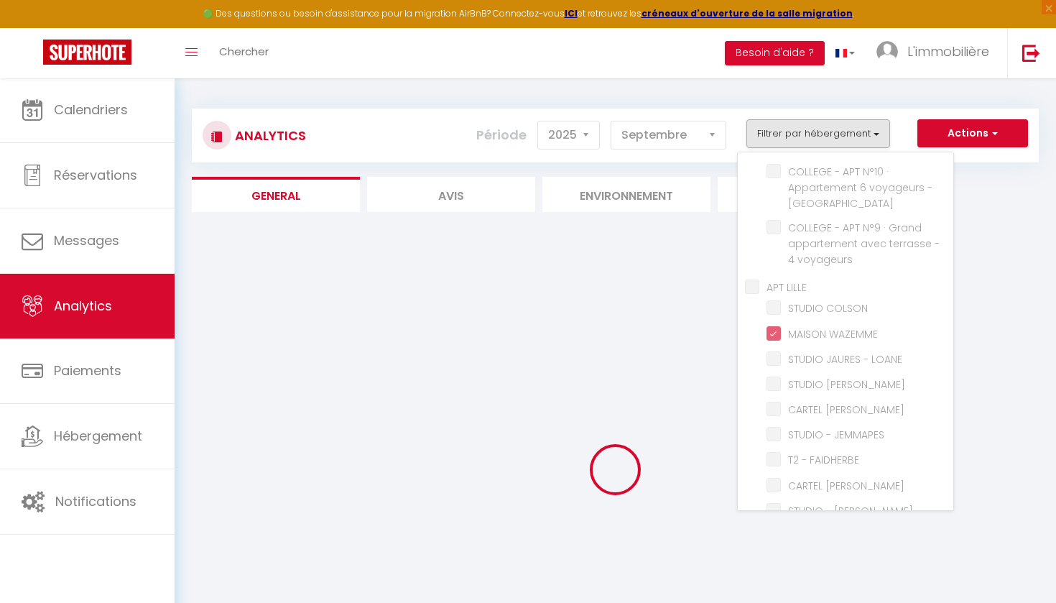
checkbox INKERMANN "false"
checkbox EURALILLE "false"
checkbox ESQUERMOISE "false"
checkbox · "false"
checkbox MARCQ "false"
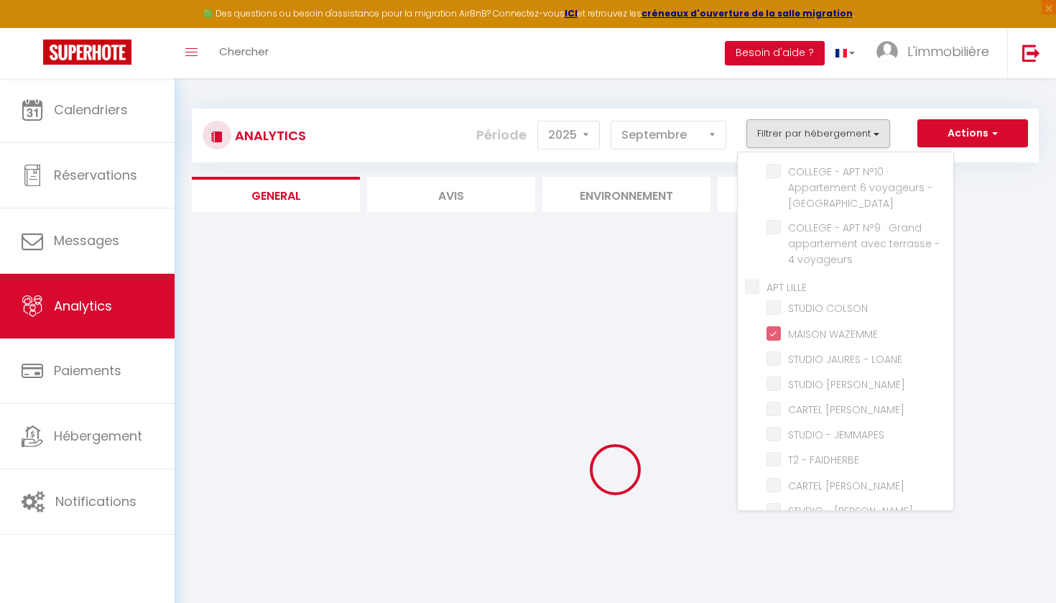
checkbox MARQUETTE "false"
checkbox LOUISE "false"
checkbox CYNTHIA "false"
checkbox · "false"
checkbox LAVOISIER "false"
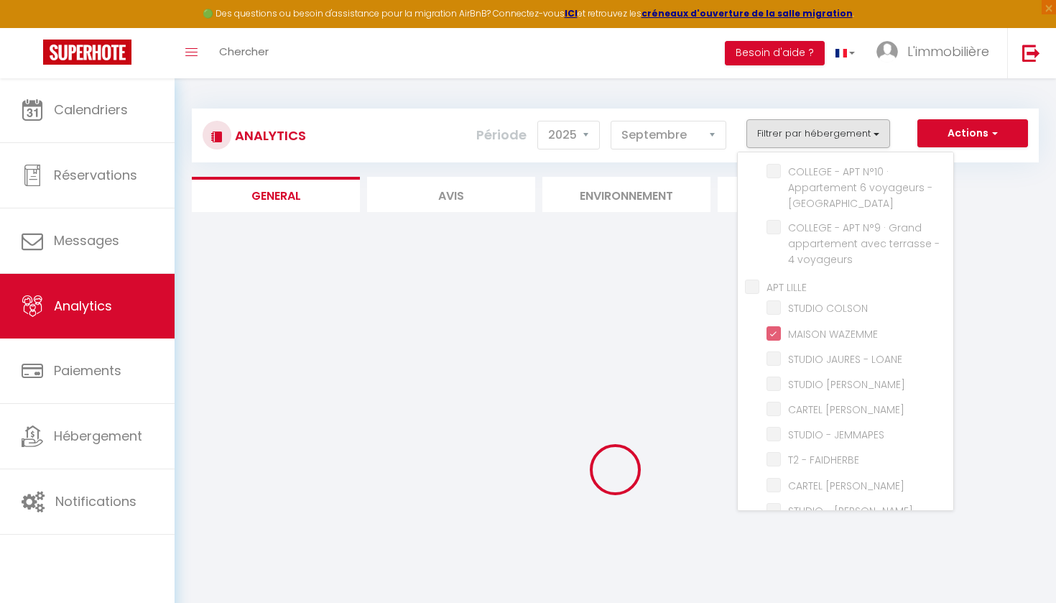
checkbox SEC "false"
checkbox voyageurs "false"
checkbox royale "false"
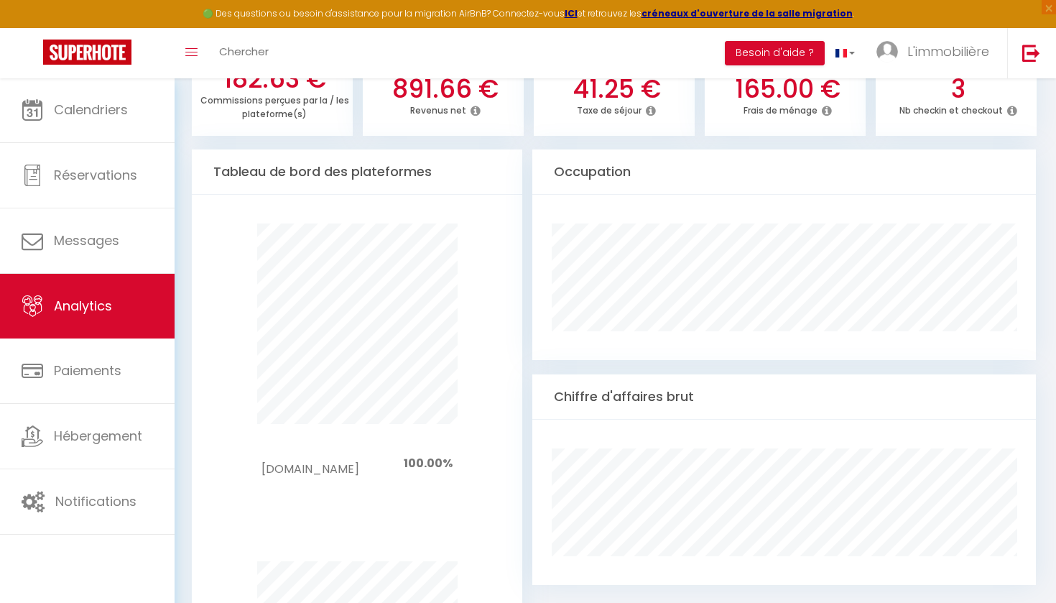
scroll to position [682, 0]
